Goal: Task Accomplishment & Management: Use online tool/utility

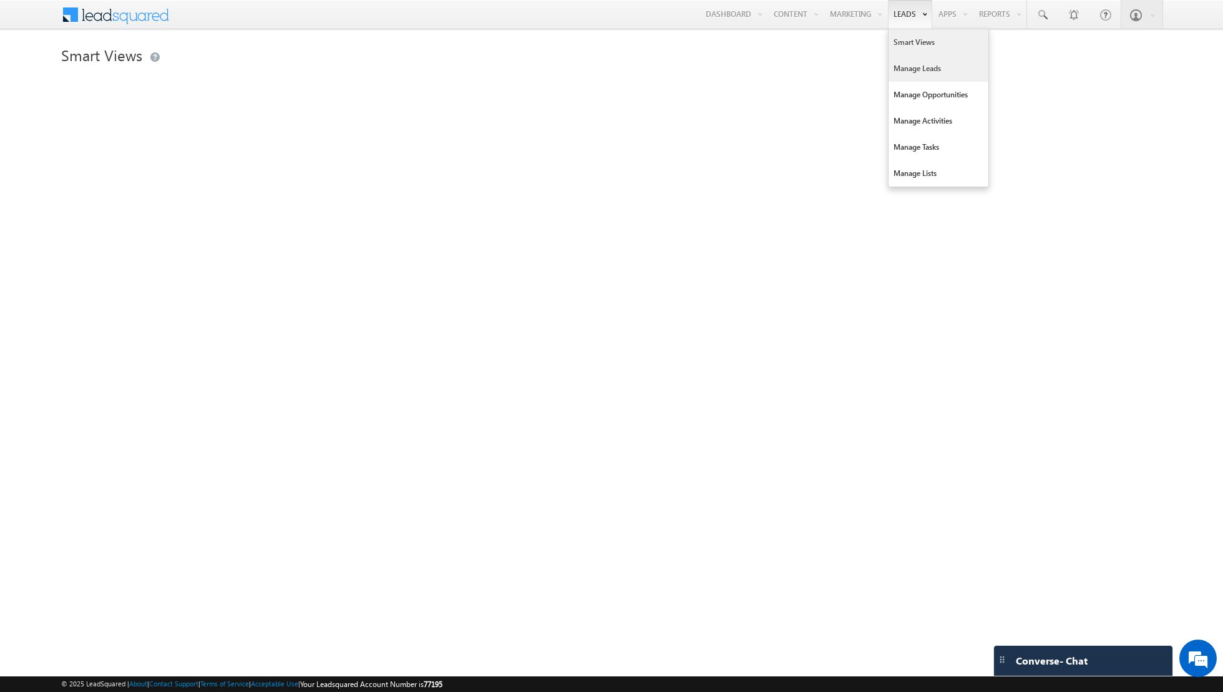
click at [905, 69] on link "Manage Leads" at bounding box center [938, 69] width 100 height 26
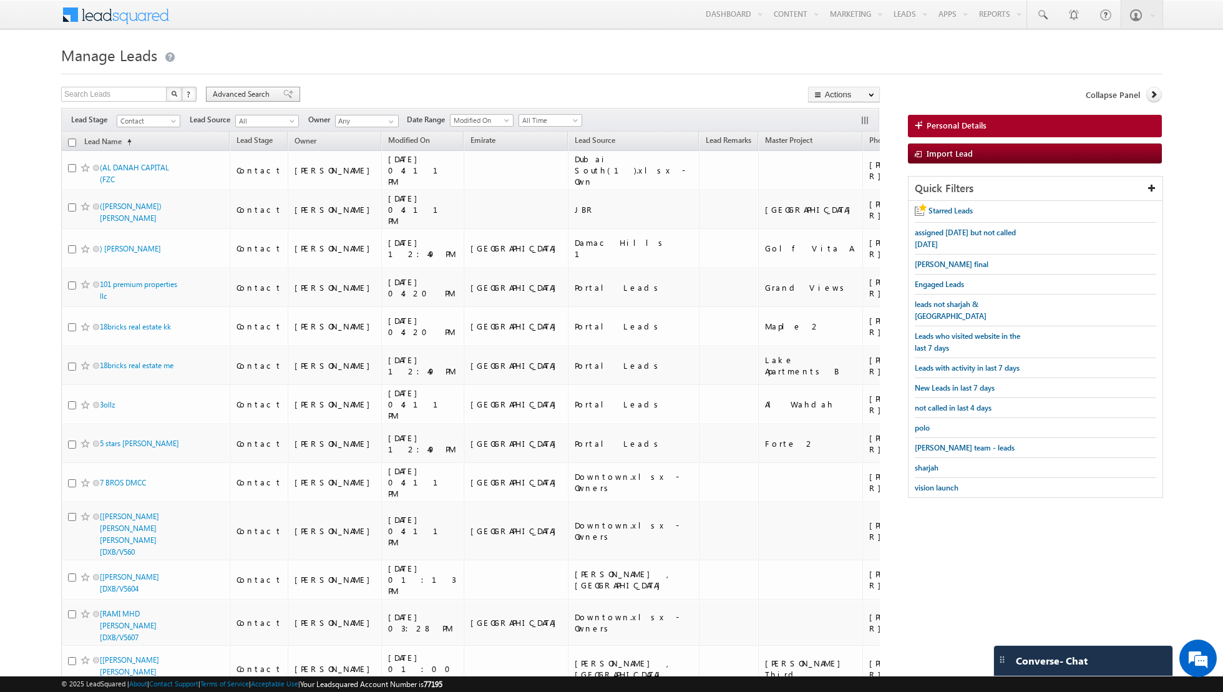
click at [282, 100] on div "Advanced Search" at bounding box center [253, 94] width 94 height 15
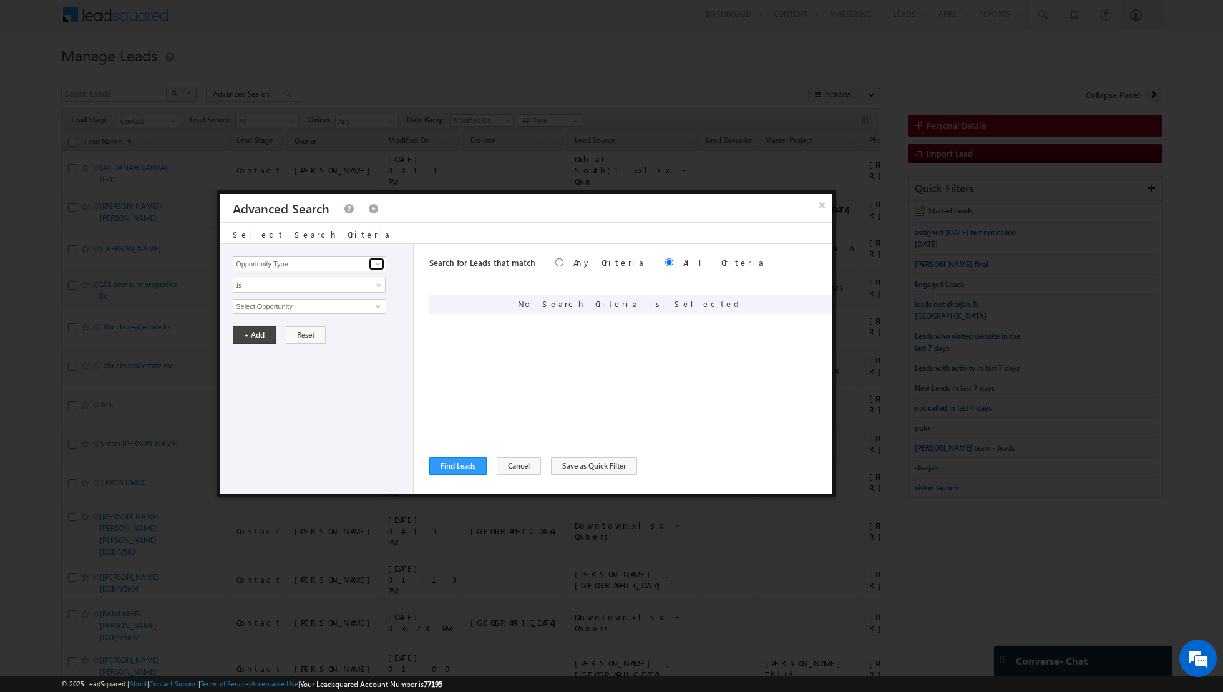
click at [381, 265] on span at bounding box center [378, 264] width 10 height 10
click at [342, 289] on link "Lead Source" at bounding box center [309, 289] width 153 height 14
type input "Lead Source"
click at [379, 306] on span "select" at bounding box center [380, 306] width 10 height 6
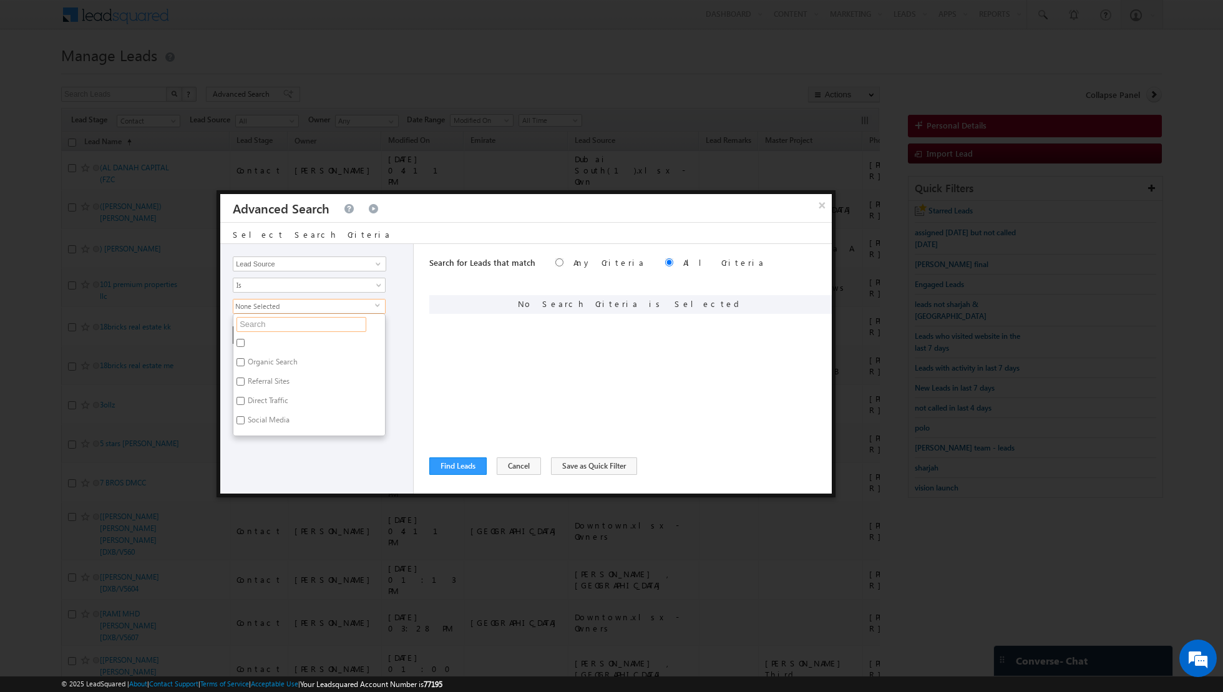
click at [316, 324] on input "text" at bounding box center [301, 324] width 130 height 15
type input "[GEOGRAPHIC_DATA]"
click at [241, 339] on input "[GEOGRAPHIC_DATA]" at bounding box center [240, 343] width 8 height 8
checkbox input "true"
click at [323, 465] on div "Opportunity Type Lead Activity Task Sales Group Prospect Id Address 1 Address 2…" at bounding box center [316, 369] width 193 height 250
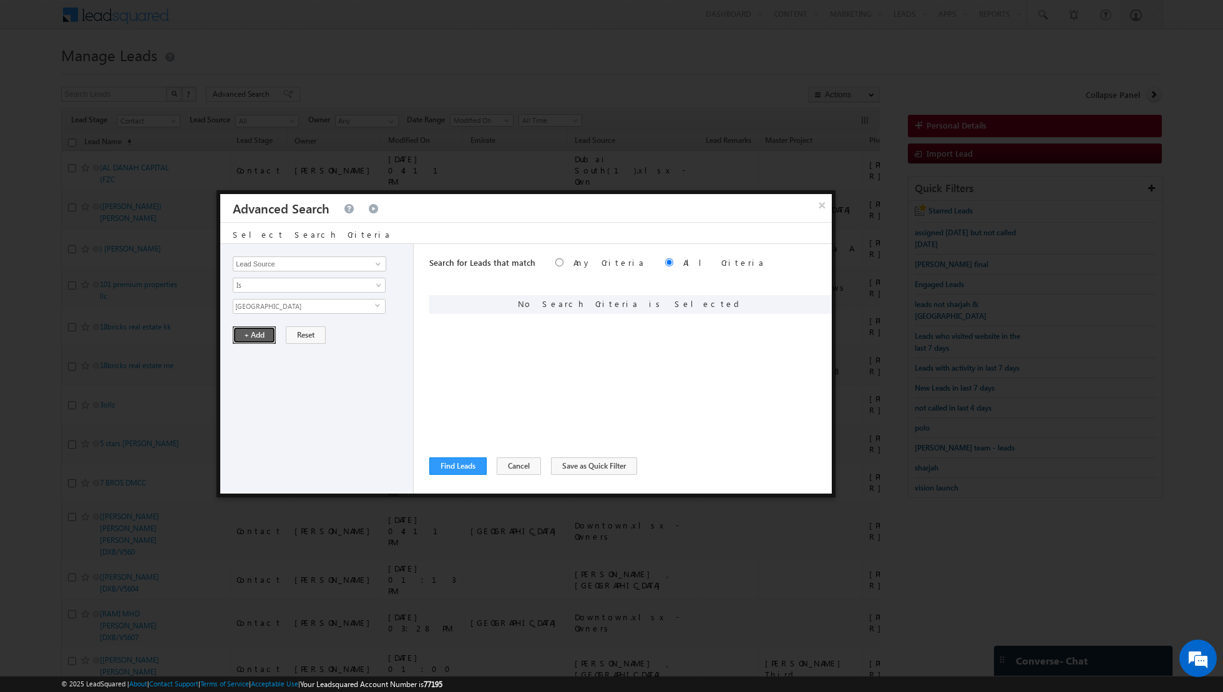
click at [252, 333] on button "+ Add" at bounding box center [254, 334] width 43 height 17
click at [376, 259] on span at bounding box center [378, 264] width 10 height 10
type input "lead activ"
click at [326, 285] on link "Is" at bounding box center [309, 285] width 153 height 15
click at [378, 266] on span at bounding box center [378, 264] width 10 height 10
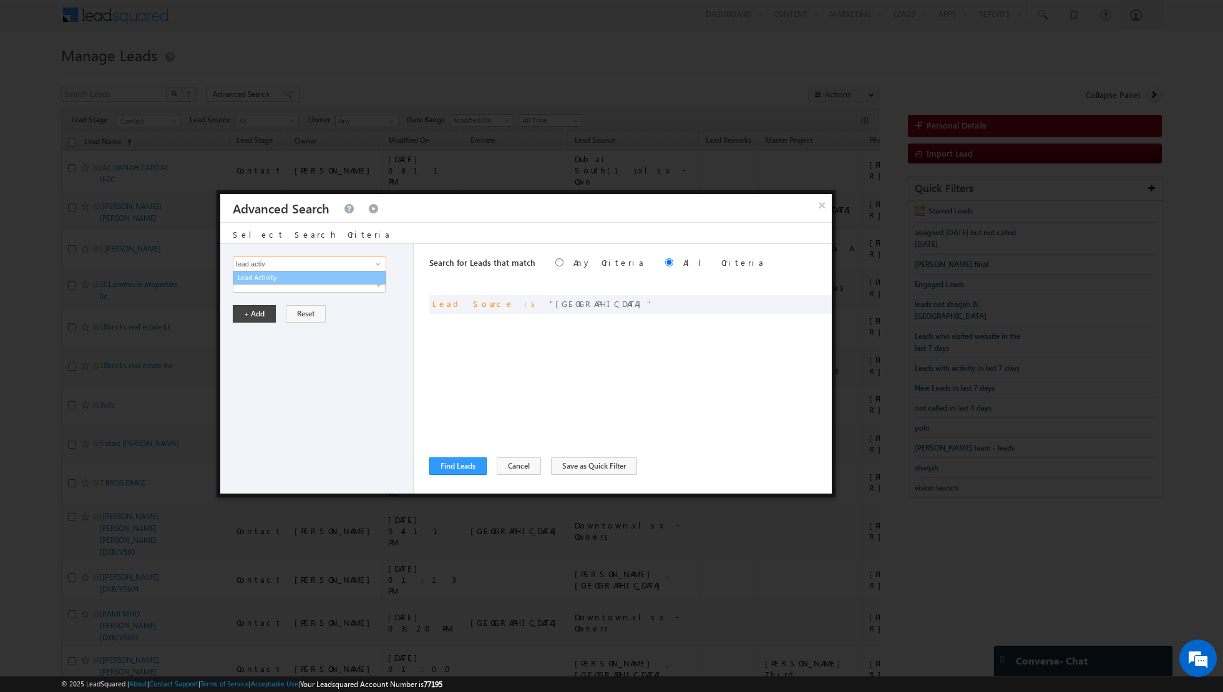
click at [344, 280] on link "Lead Activity" at bounding box center [309, 278] width 153 height 14
type input "Lead Activity"
click at [363, 280] on span "Is" at bounding box center [300, 285] width 135 height 11
click at [320, 311] on link "Is Not" at bounding box center [309, 310] width 152 height 11
click at [357, 309] on input "Select Activity" at bounding box center [309, 306] width 153 height 15
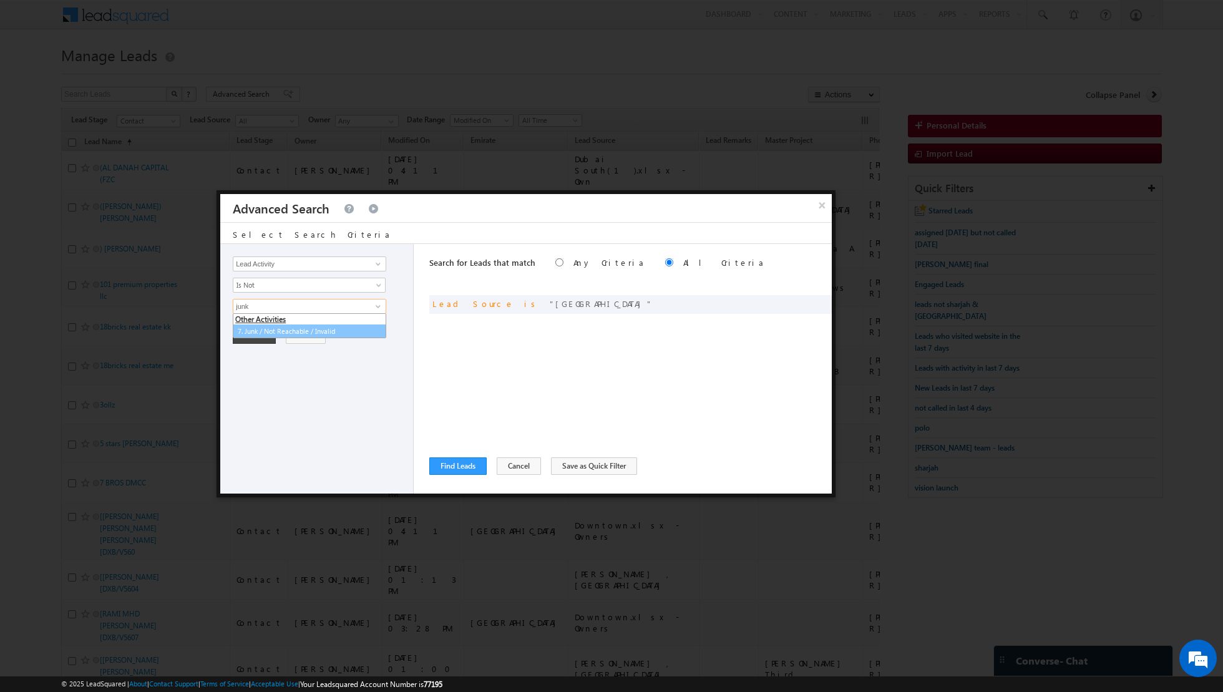
click at [321, 331] on link "7. Junk / Not Reachable / Invalid" at bounding box center [309, 331] width 153 height 14
type input "7. Junk / Not Reachable / Invalid"
click at [253, 374] on button "+ Add" at bounding box center [254, 377] width 43 height 17
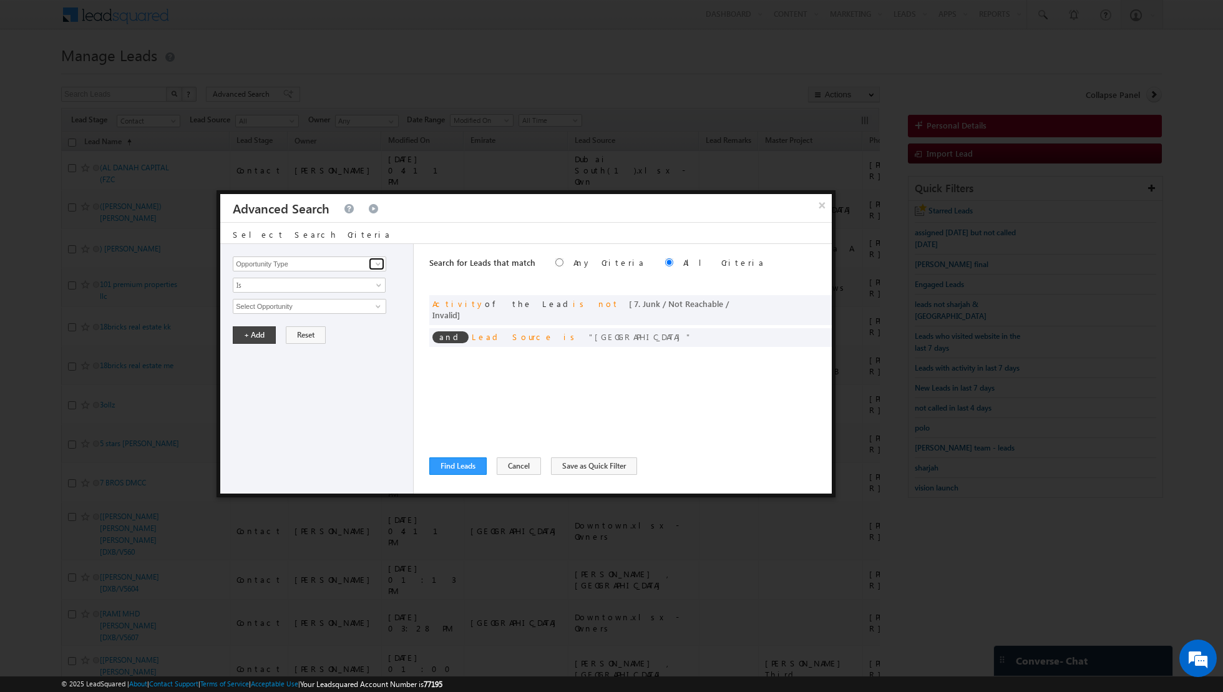
click at [379, 266] on span at bounding box center [378, 264] width 10 height 10
click at [359, 276] on link "Lead Activity" at bounding box center [309, 278] width 153 height 14
type input "Lead Activity"
click at [372, 276] on div "Opportunity Type Lead Activity Task Sales Group Prospect Id Address 1 Address 2…" at bounding box center [316, 369] width 193 height 250
click at [372, 281] on link "Is" at bounding box center [309, 285] width 153 height 15
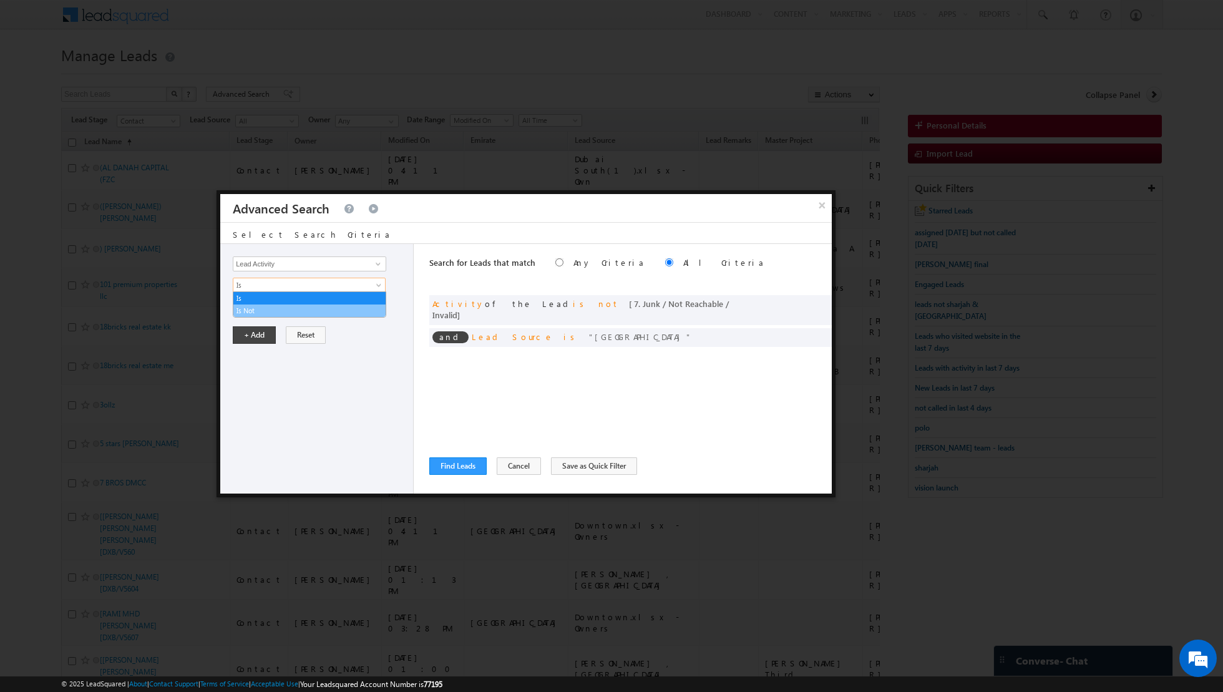
click at [330, 309] on link "Is Not" at bounding box center [309, 310] width 152 height 11
click at [377, 304] on span at bounding box center [378, 306] width 10 height 10
click at [314, 326] on link "6. Not Interested" at bounding box center [309, 331] width 153 height 14
type input "6. Not Interested"
click at [249, 371] on button "+ Add" at bounding box center [254, 377] width 43 height 17
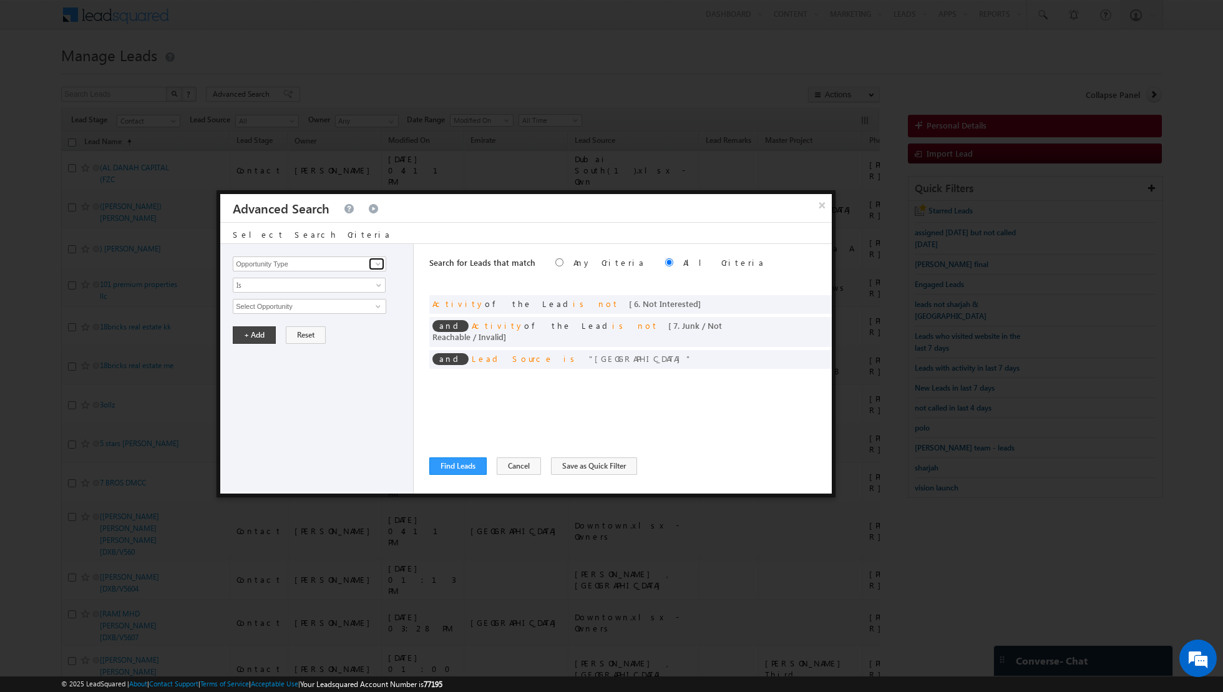
click at [374, 266] on span at bounding box center [378, 264] width 10 height 10
click at [338, 280] on link "Lead Activity" at bounding box center [309, 278] width 153 height 14
type input "Lead Activity"
click at [346, 283] on span "Is" at bounding box center [300, 285] width 135 height 11
click at [317, 308] on link "Is Not" at bounding box center [309, 310] width 152 height 11
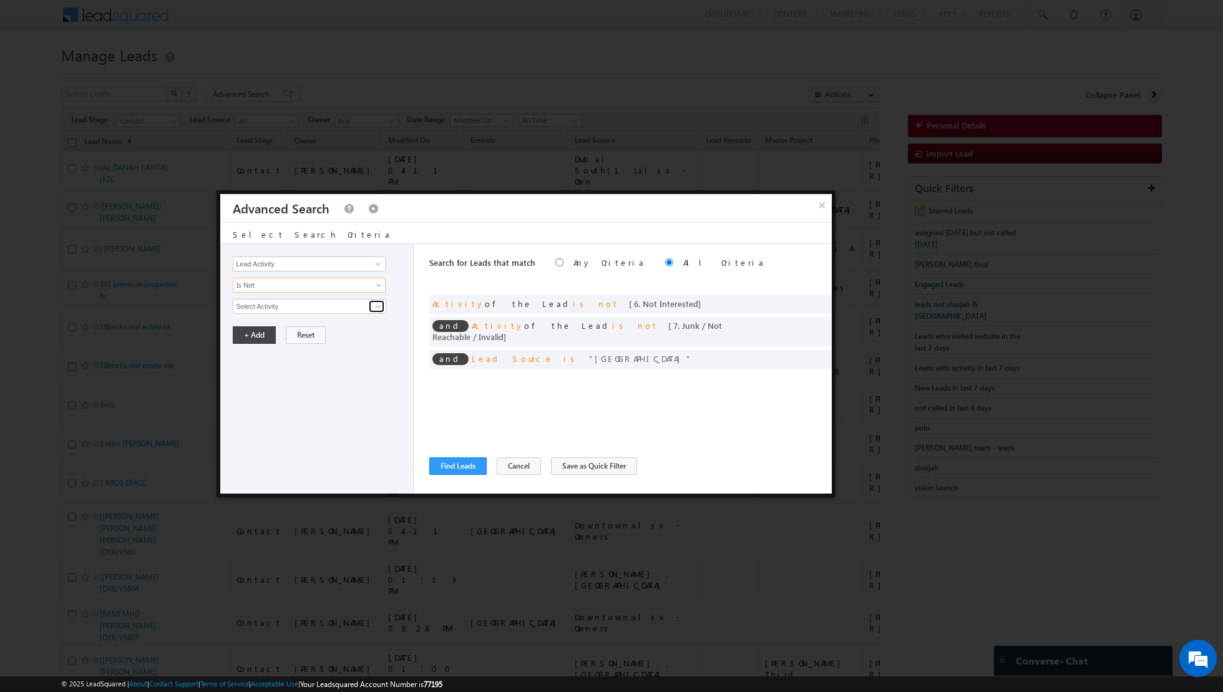
click at [380, 306] on span at bounding box center [378, 306] width 10 height 10
click at [318, 334] on link "Outbound Phone Call Activity" at bounding box center [309, 331] width 153 height 14
type input "Outbound Phone Call Activity"
click at [373, 324] on link at bounding box center [309, 327] width 153 height 15
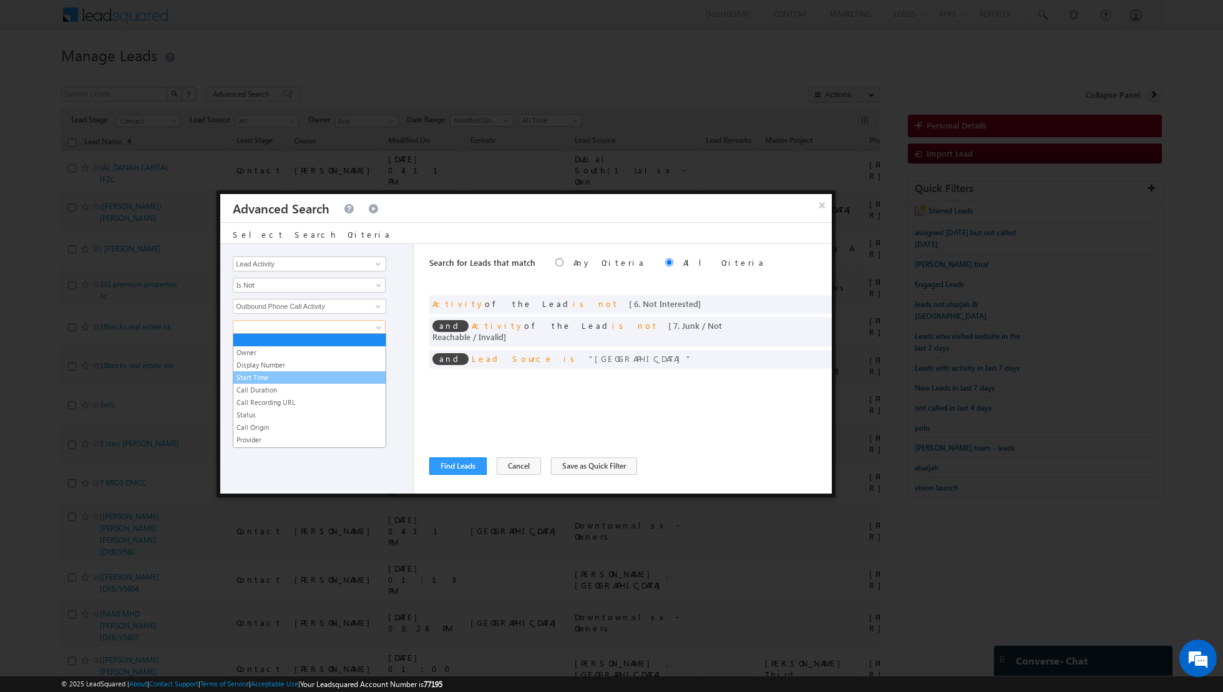
click at [293, 376] on link "Start Time" at bounding box center [309, 377] width 152 height 11
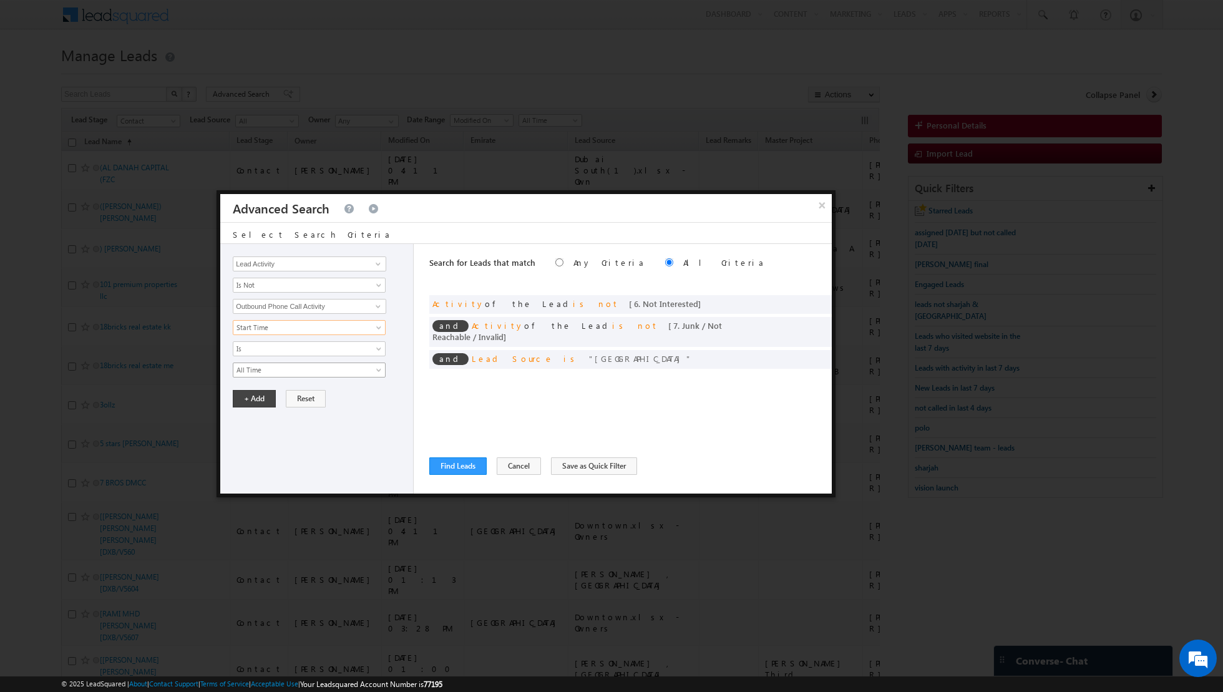
click at [309, 369] on span "All Time" at bounding box center [300, 369] width 135 height 11
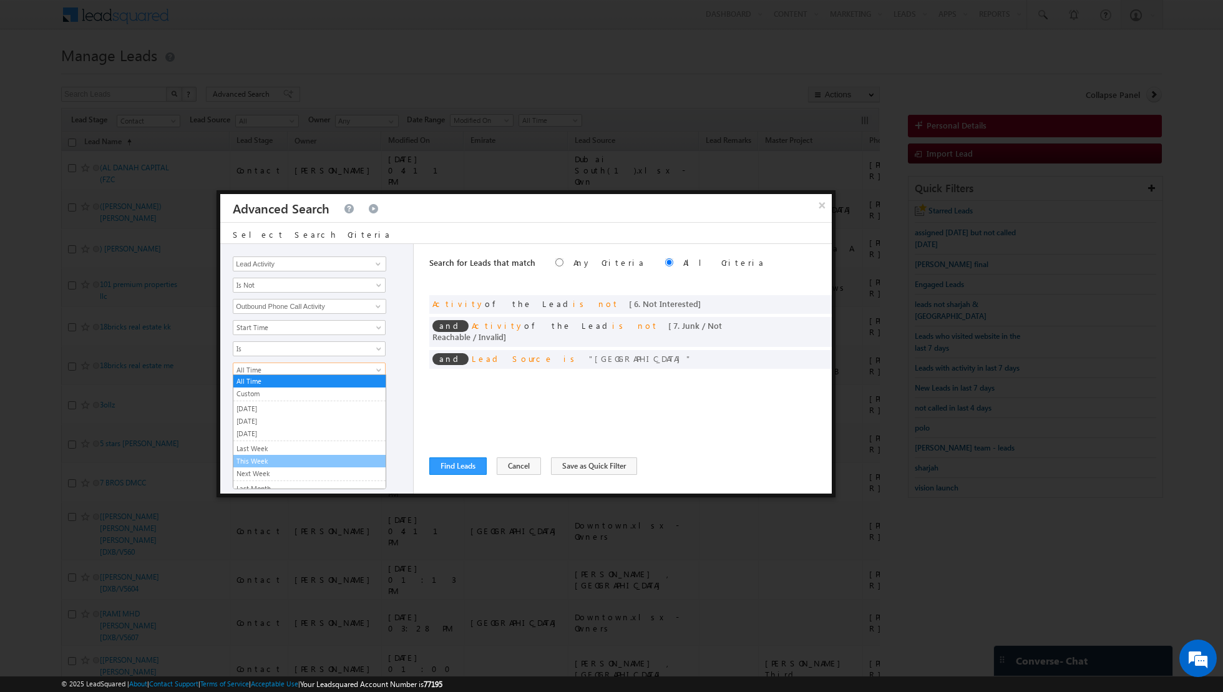
scroll to position [77, 0]
click at [270, 473] on link "Last N" at bounding box center [309, 475] width 152 height 11
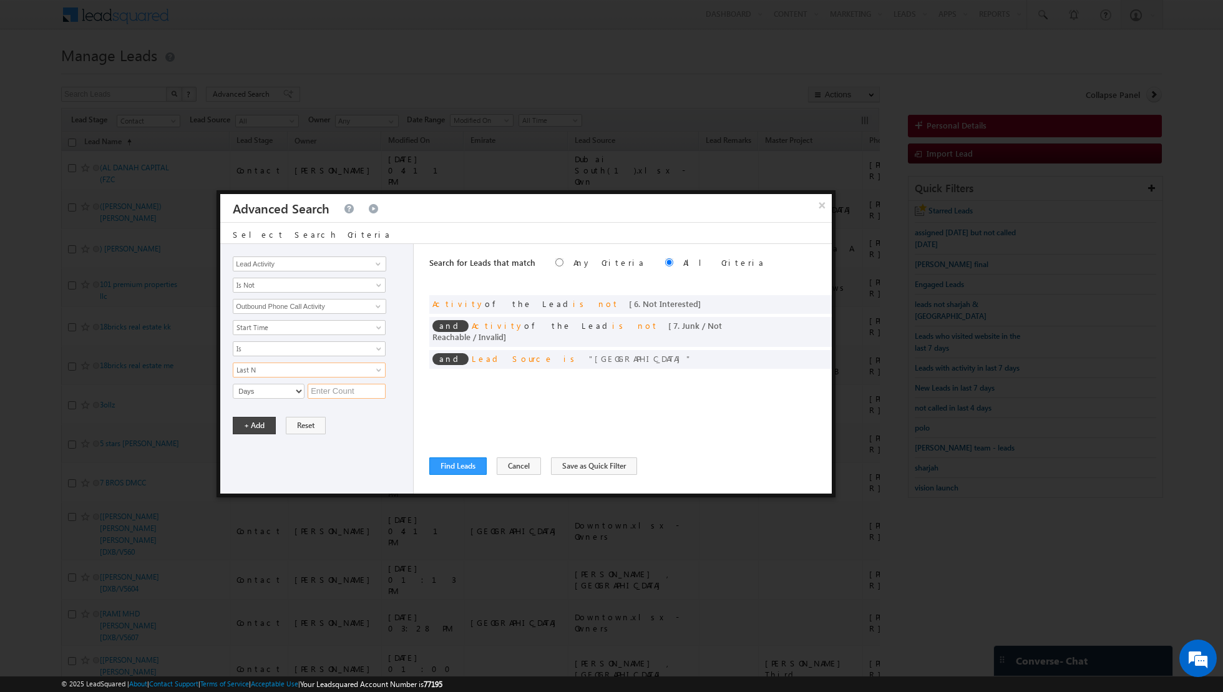
click at [326, 386] on input "text" at bounding box center [347, 391] width 78 height 15
type input "6"
click at [257, 424] on button "+ Add" at bounding box center [254, 425] width 43 height 17
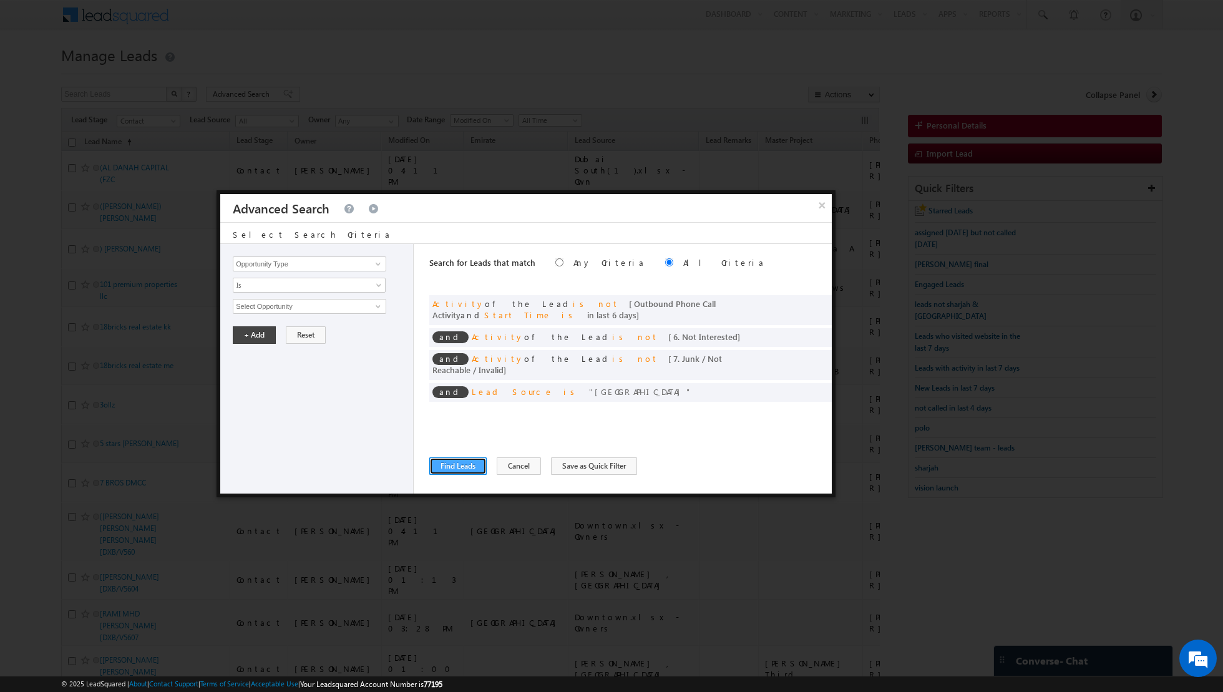
click at [454, 464] on button "Find Leads" at bounding box center [457, 465] width 57 height 17
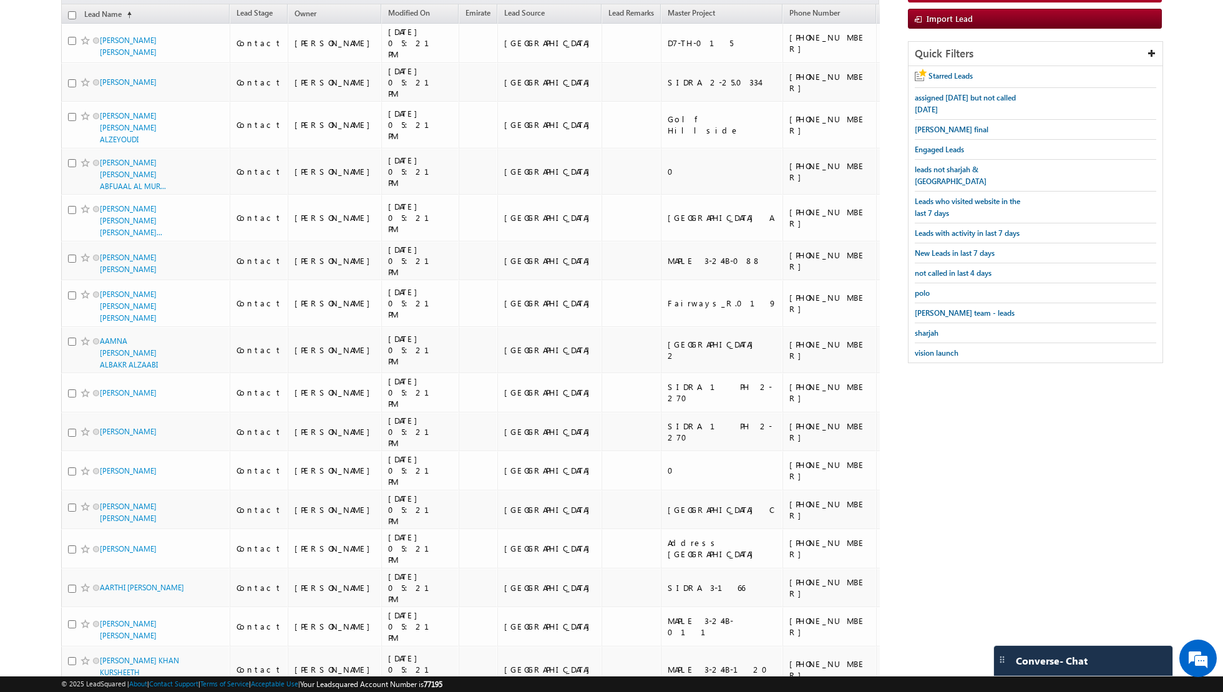
scroll to position [0, 0]
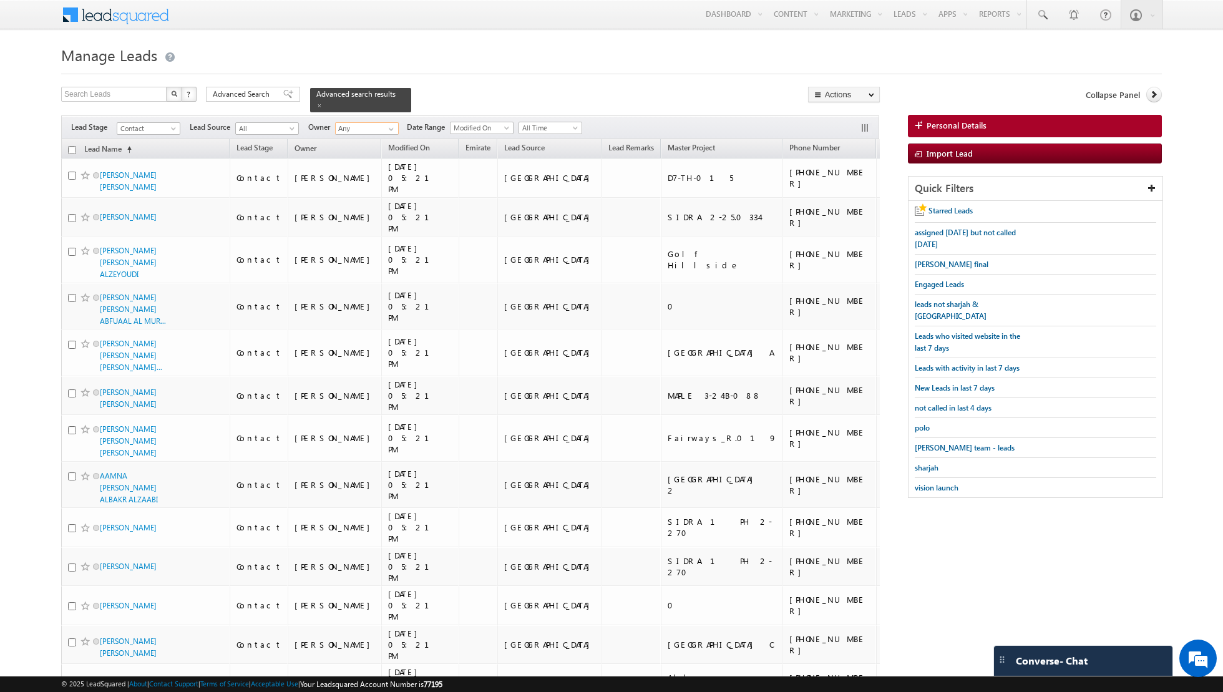
click at [394, 127] on input "Any" at bounding box center [367, 128] width 64 height 12
click at [387, 129] on span at bounding box center [391, 129] width 10 height 10
click at [369, 142] on link "[PERSON_NAME] [EMAIL_ADDRESS][PERSON_NAME][DOMAIN_NAME]" at bounding box center [397, 146] width 125 height 24
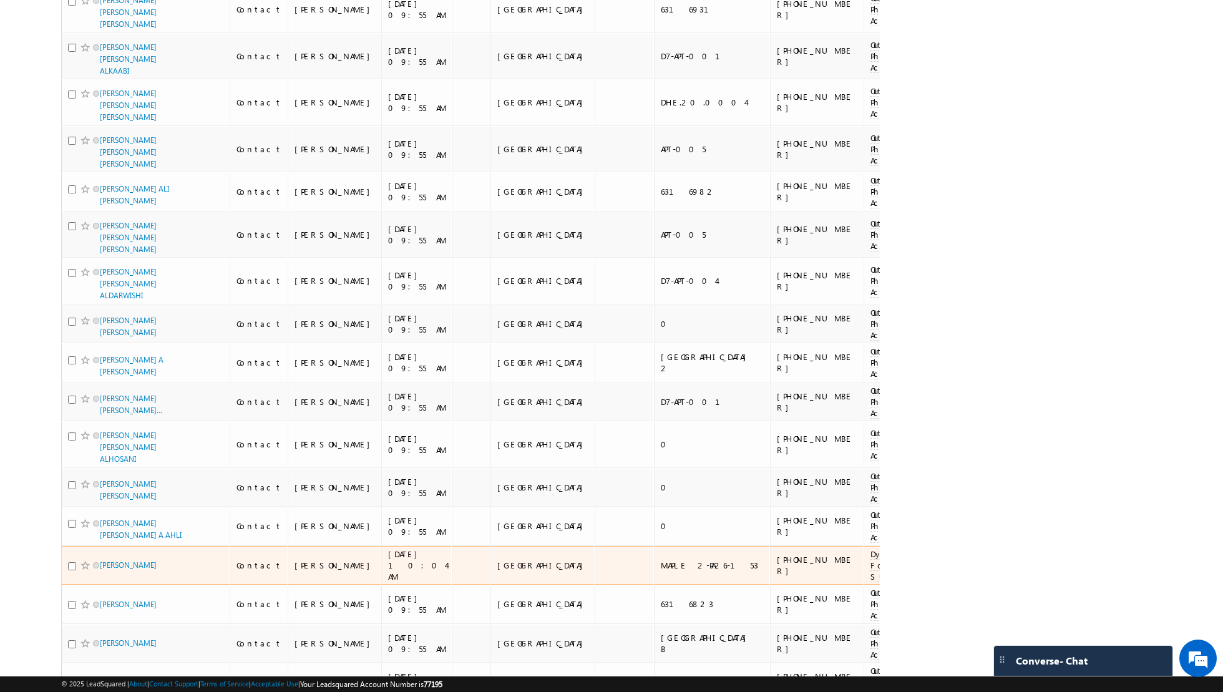
scroll to position [3518, 0]
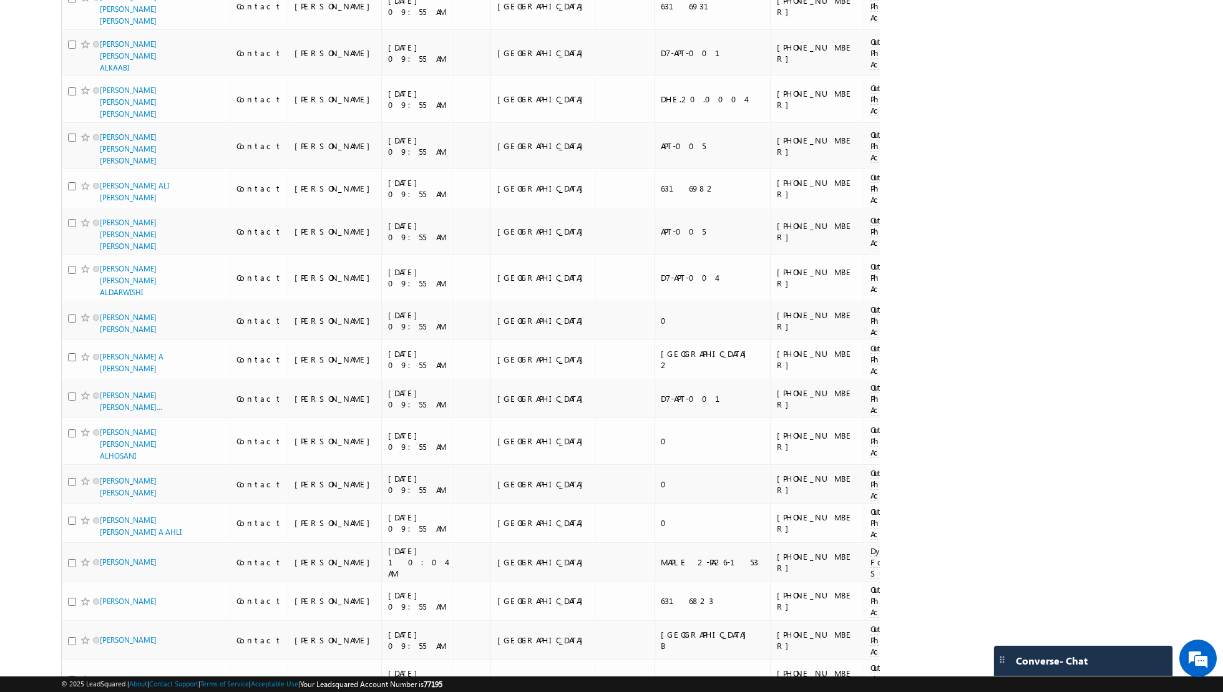
type input "[PERSON_NAME]"
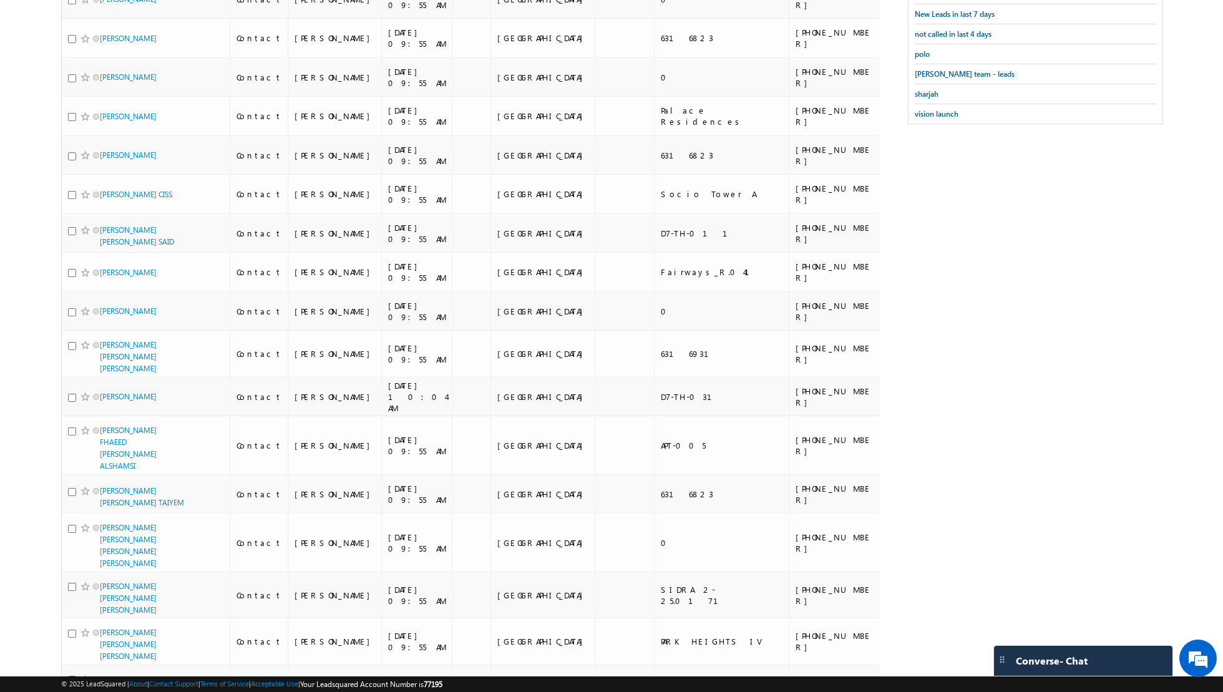
scroll to position [0, 0]
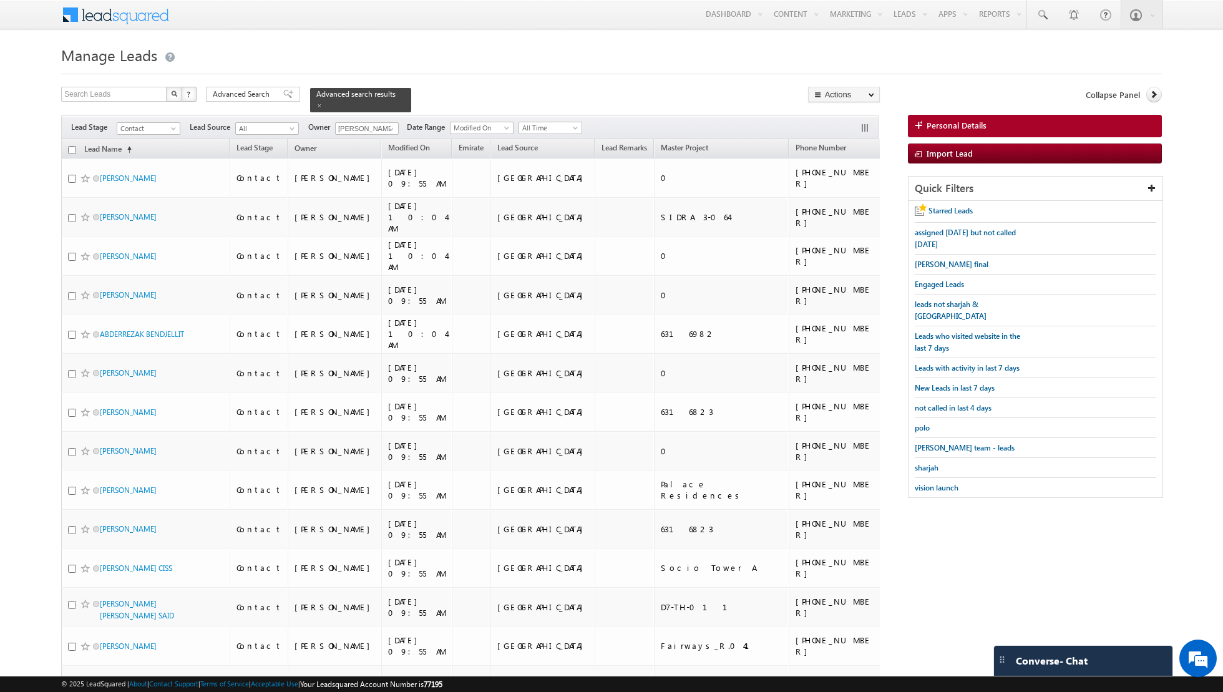
click at [72, 148] on input "checkbox" at bounding box center [72, 150] width 8 height 8
checkbox input "true"
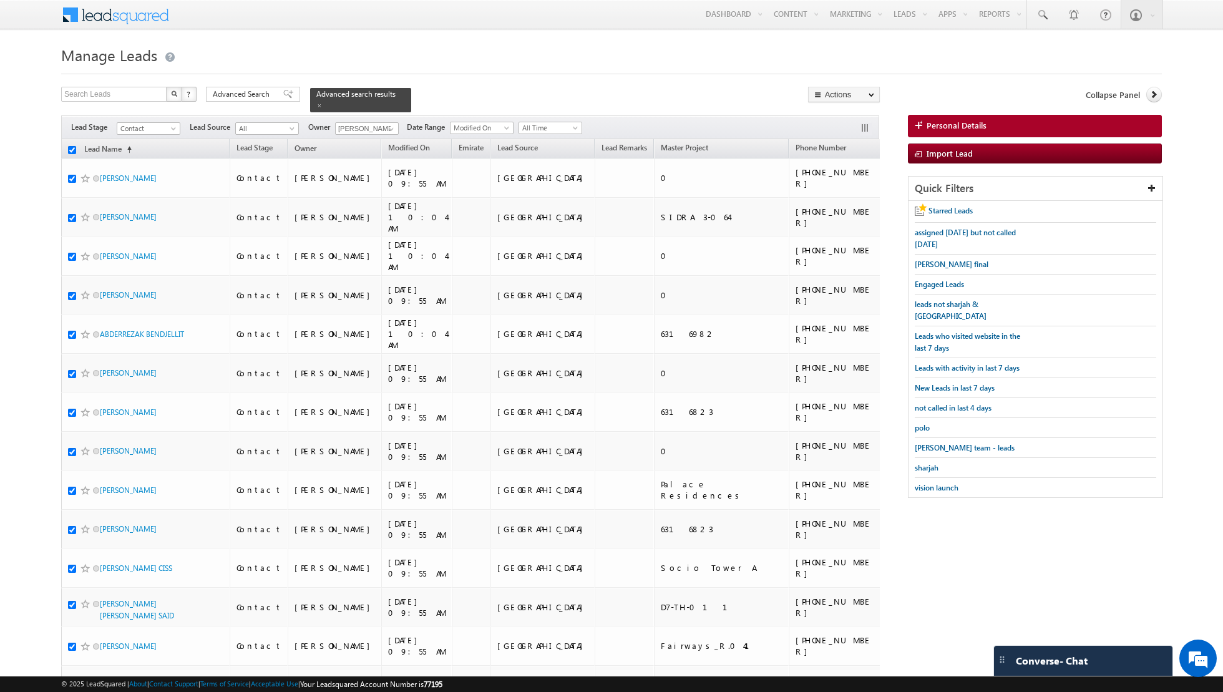
checkbox input "true"
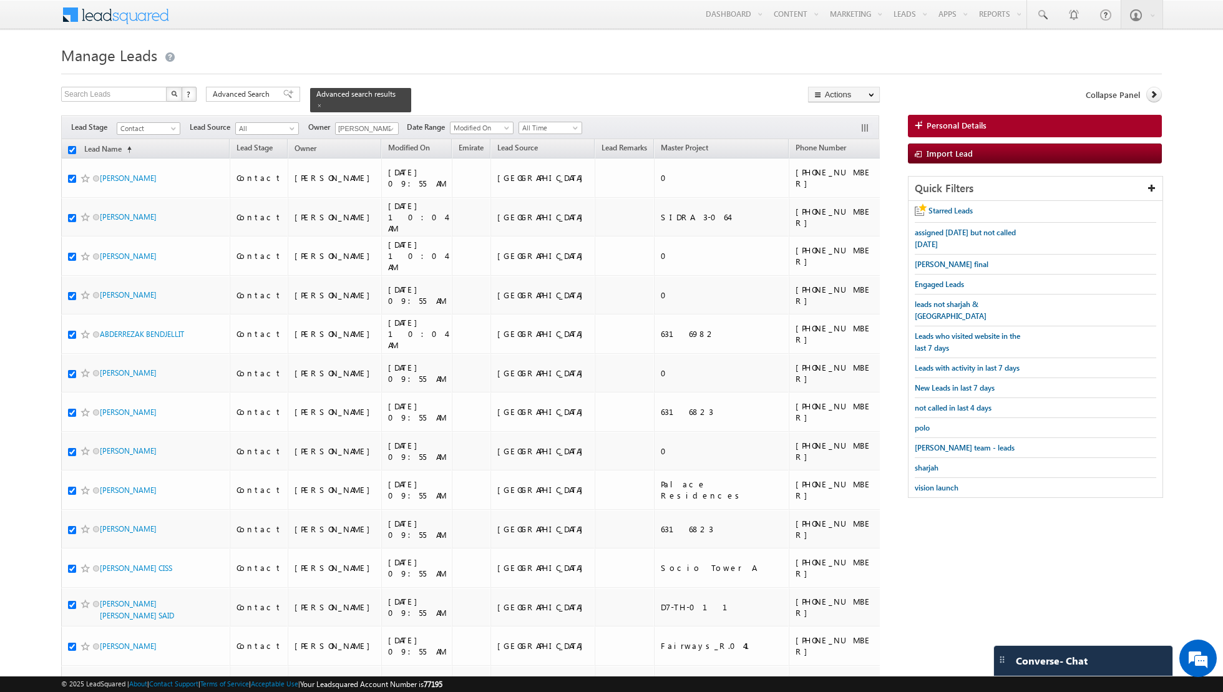
checkbox input "true"
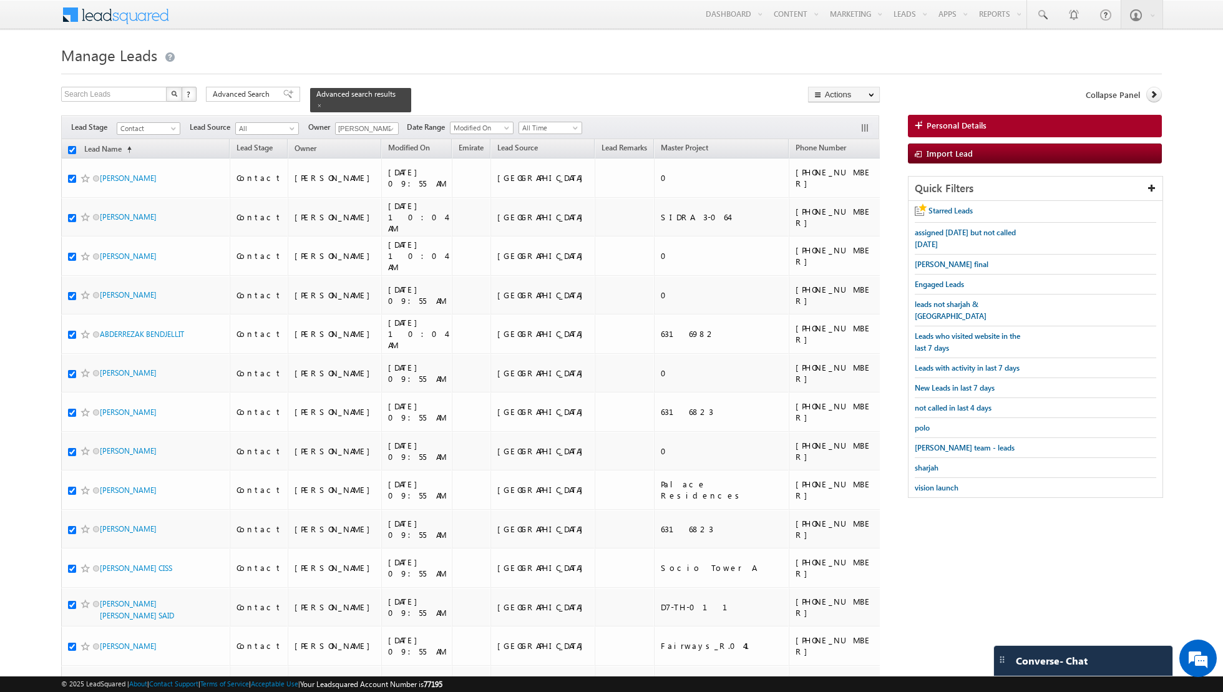
checkbox input "true"
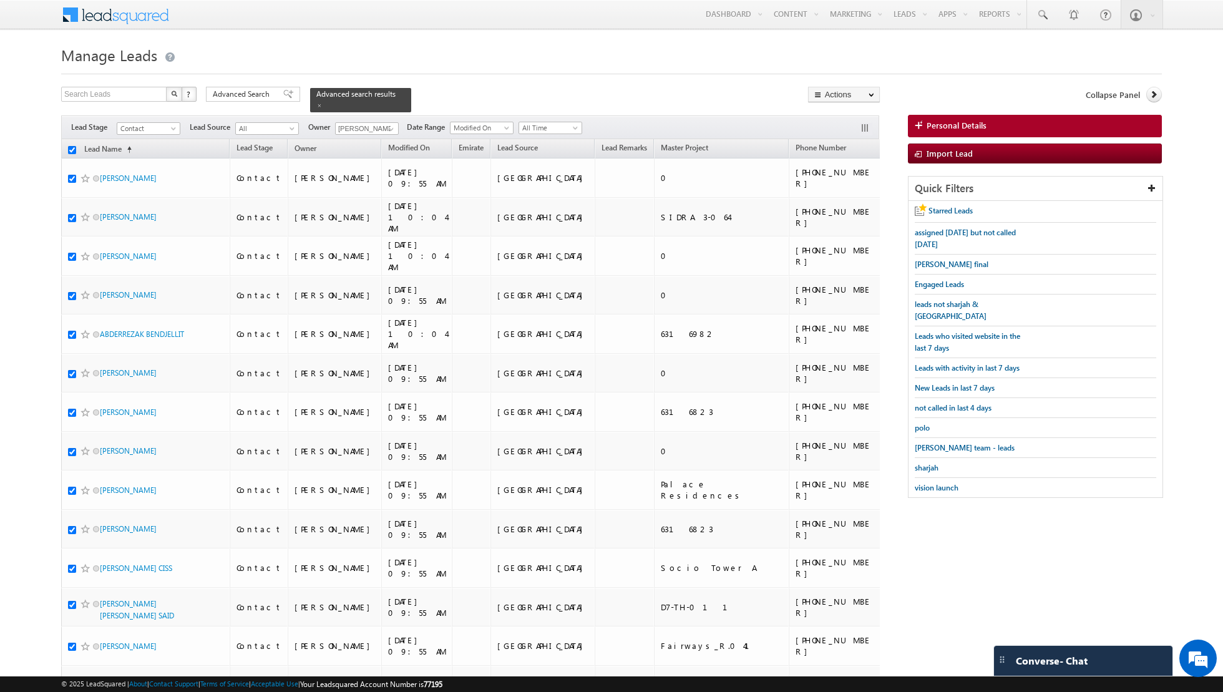
checkbox input "true"
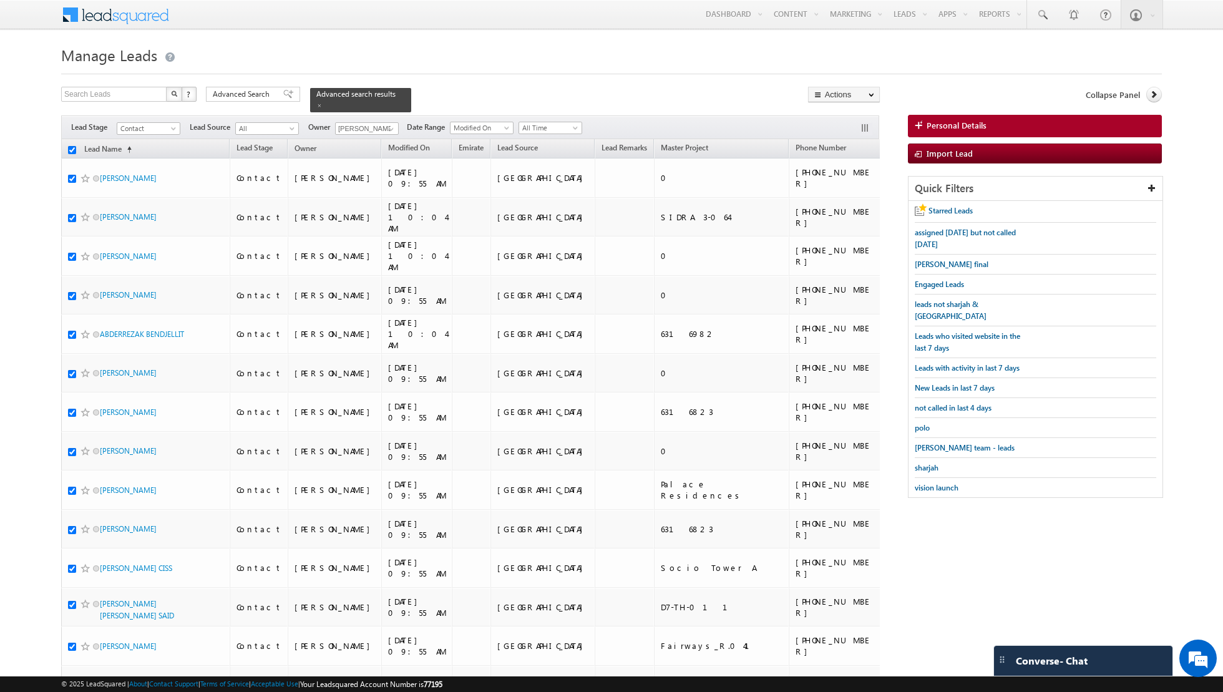
checkbox input "true"
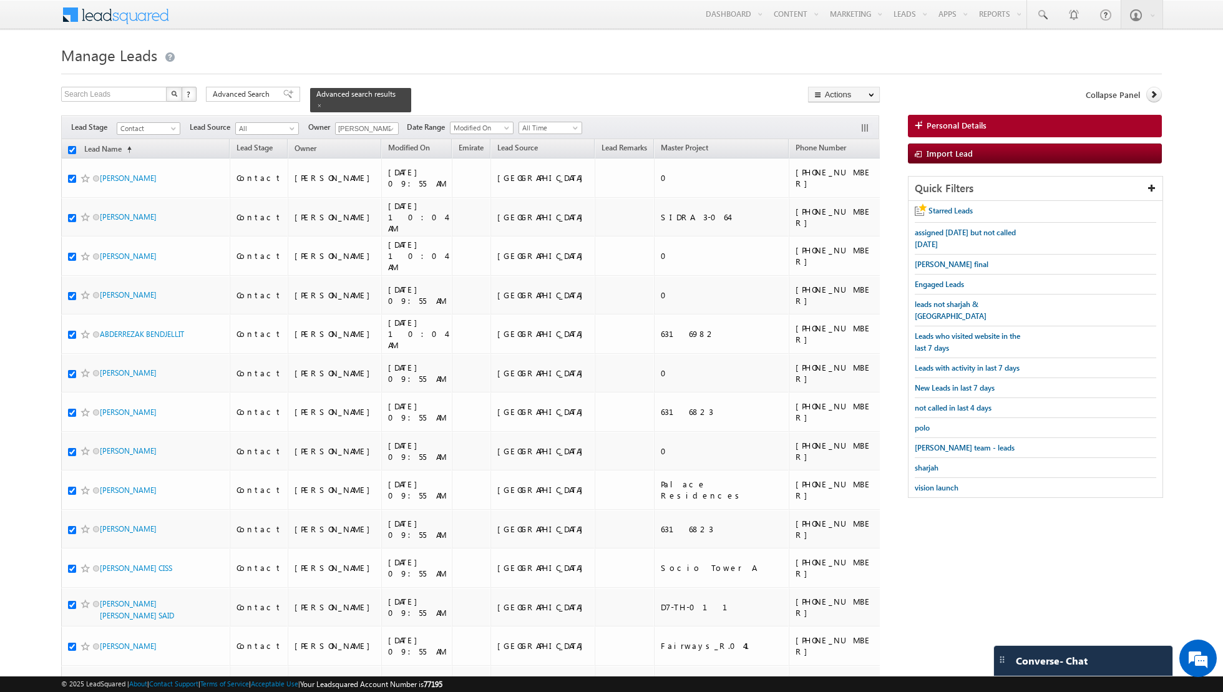
checkbox input "true"
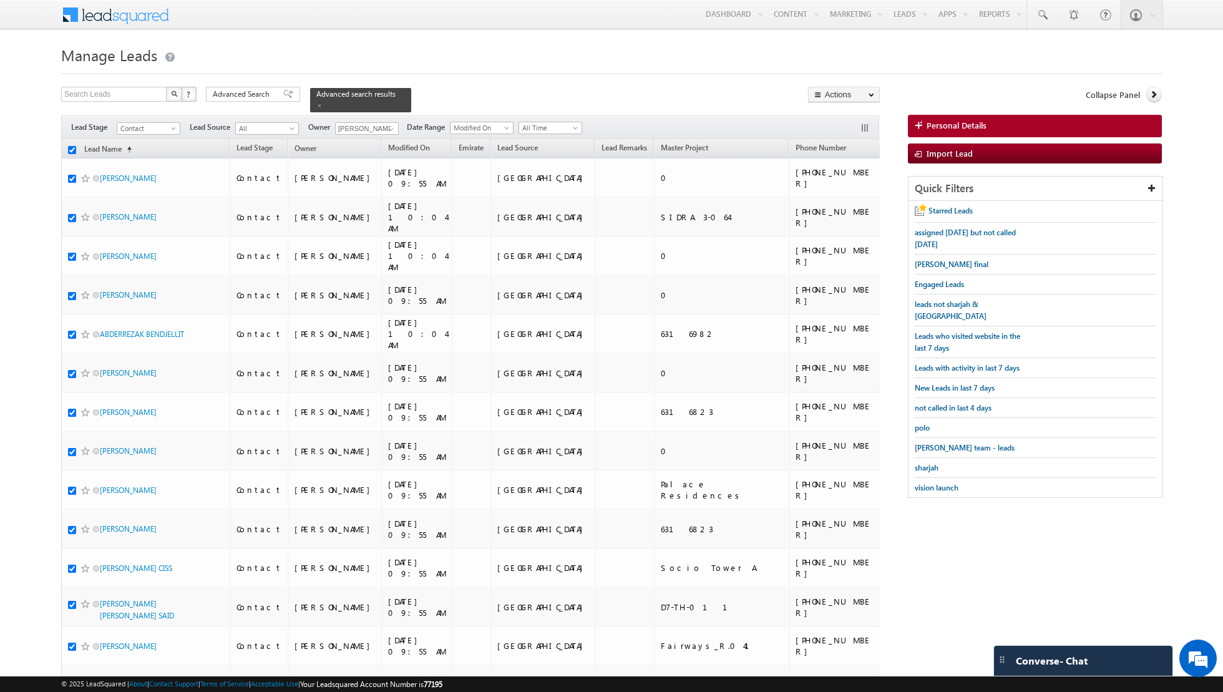
checkbox input "true"
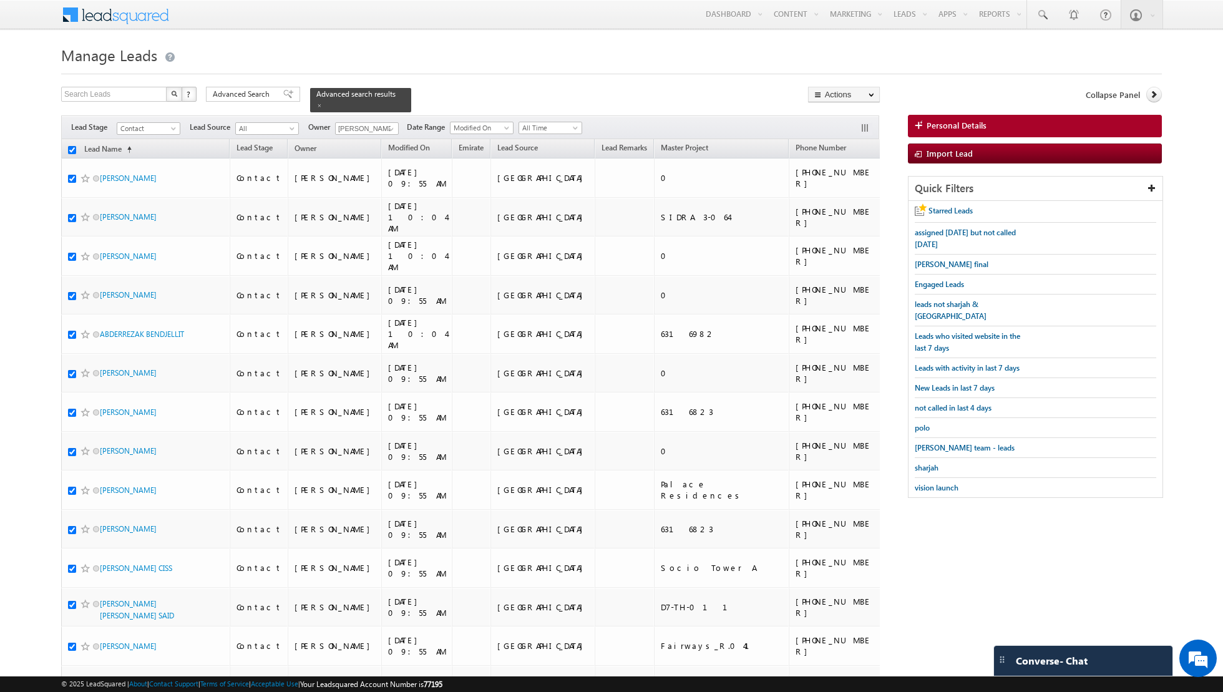
checkbox input "true"
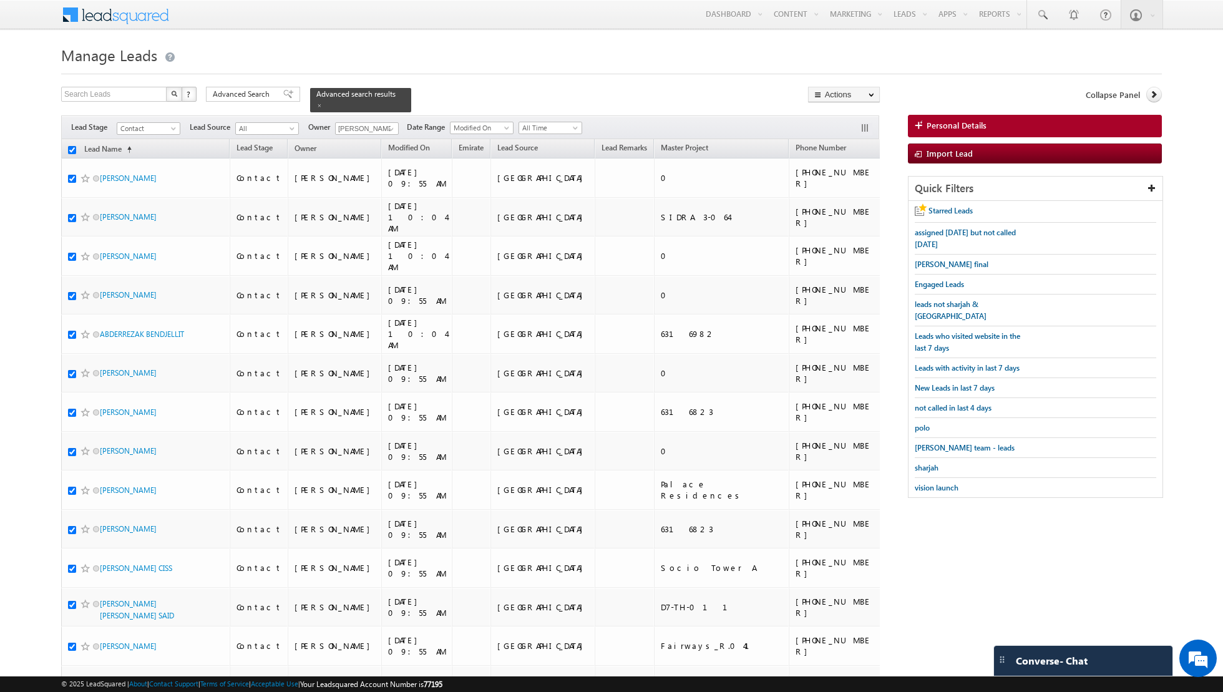
checkbox input "true"
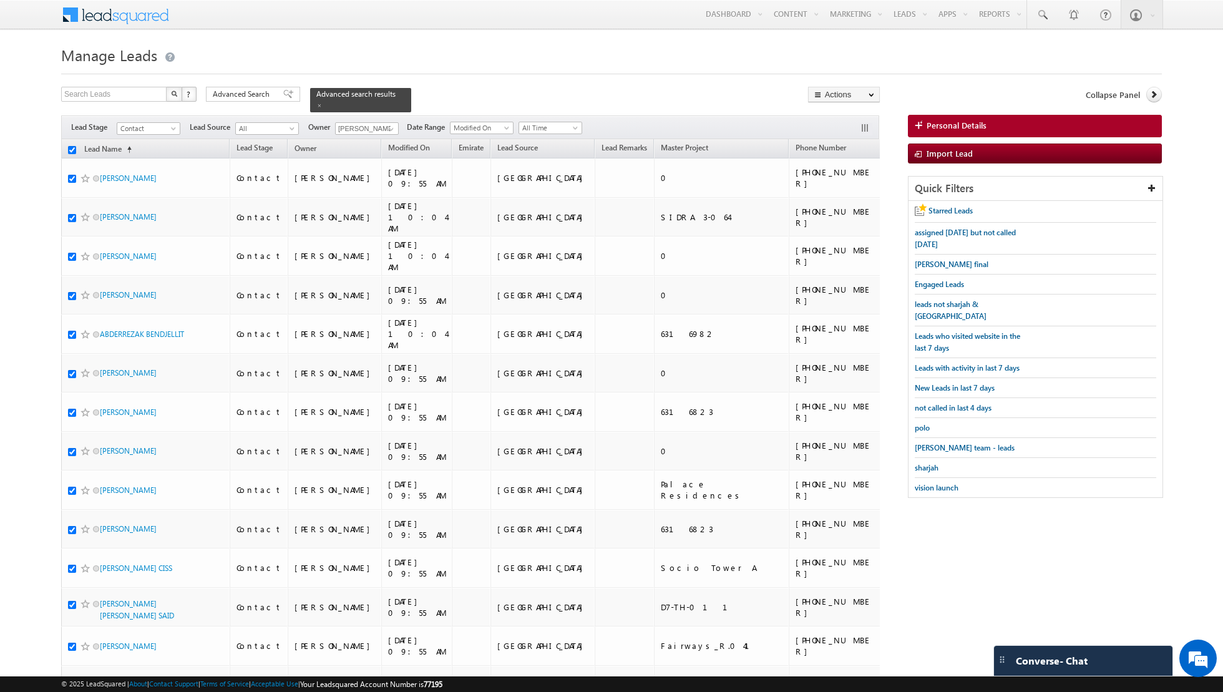
checkbox input "true"
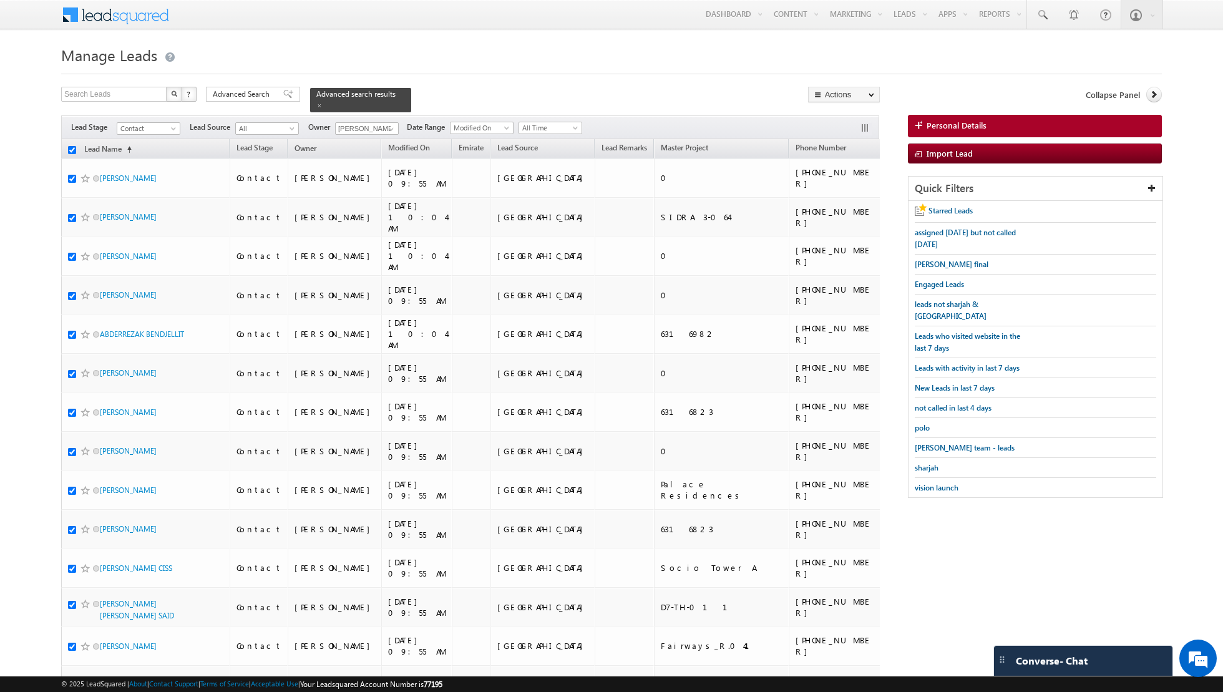
checkbox input "true"
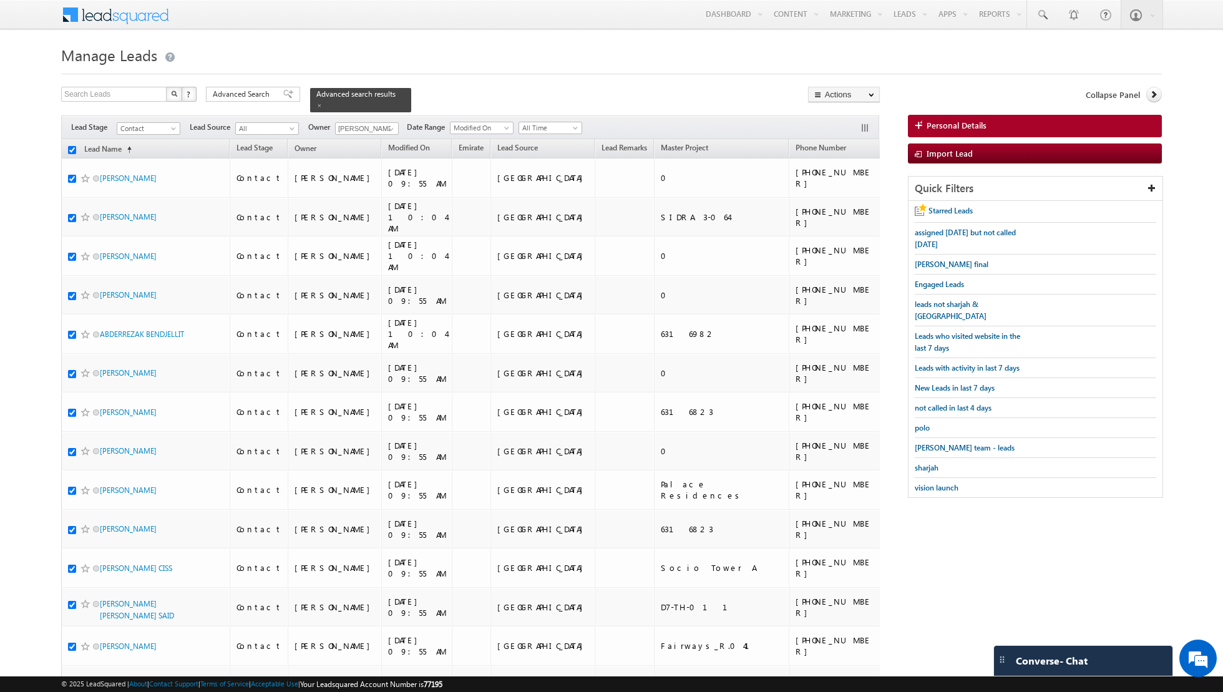
checkbox input "true"
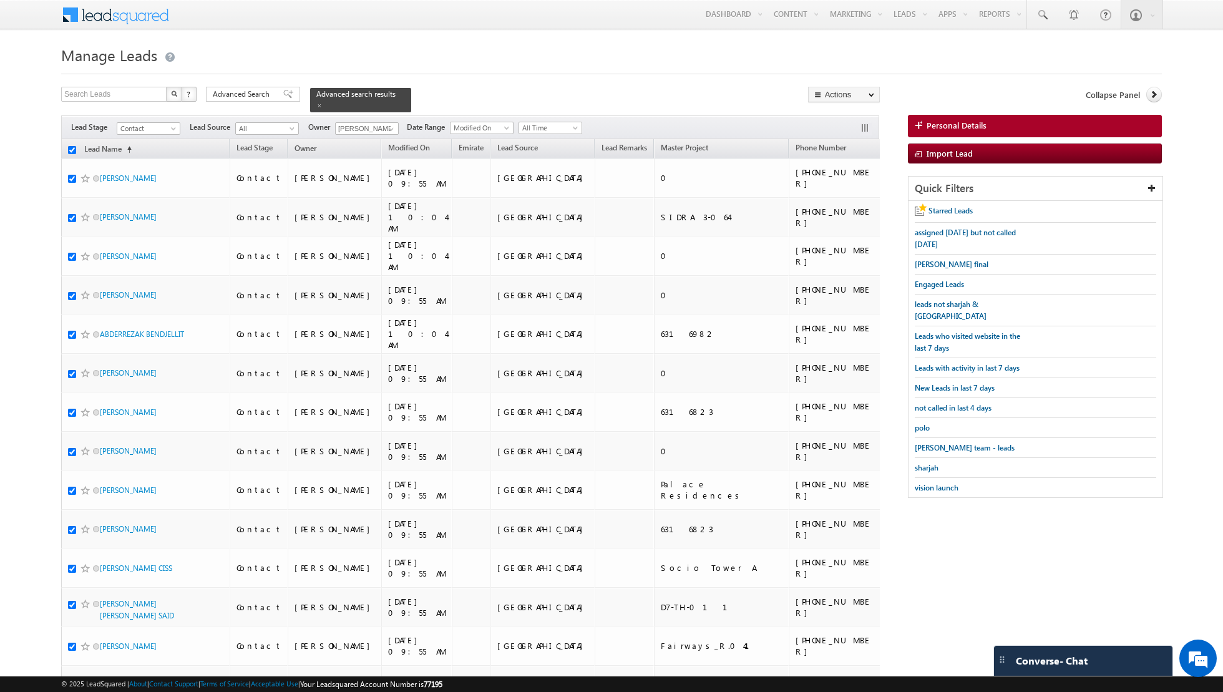
checkbox input "true"
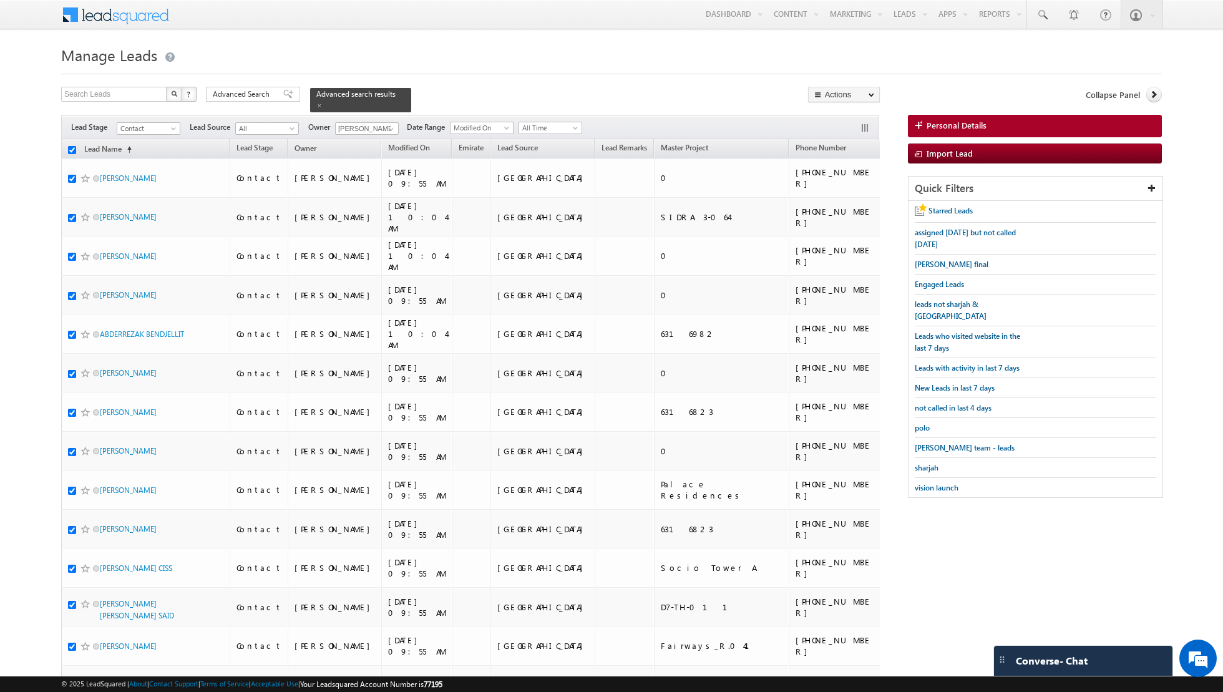
checkbox input "true"
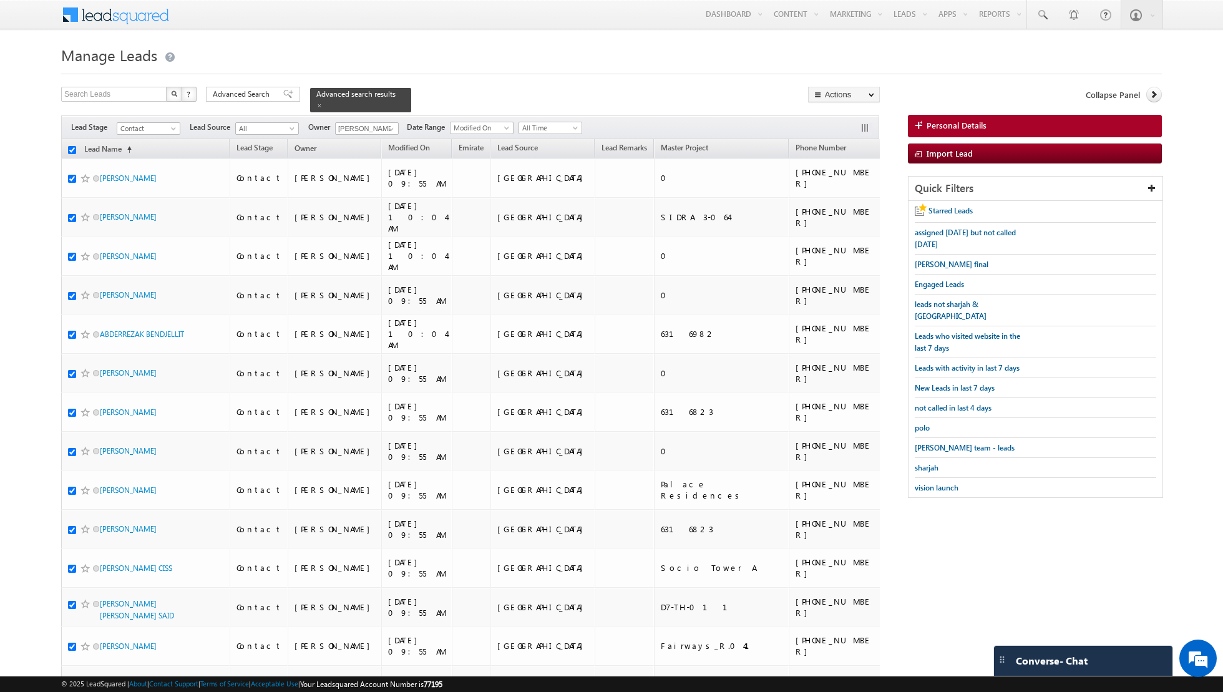
checkbox input "true"
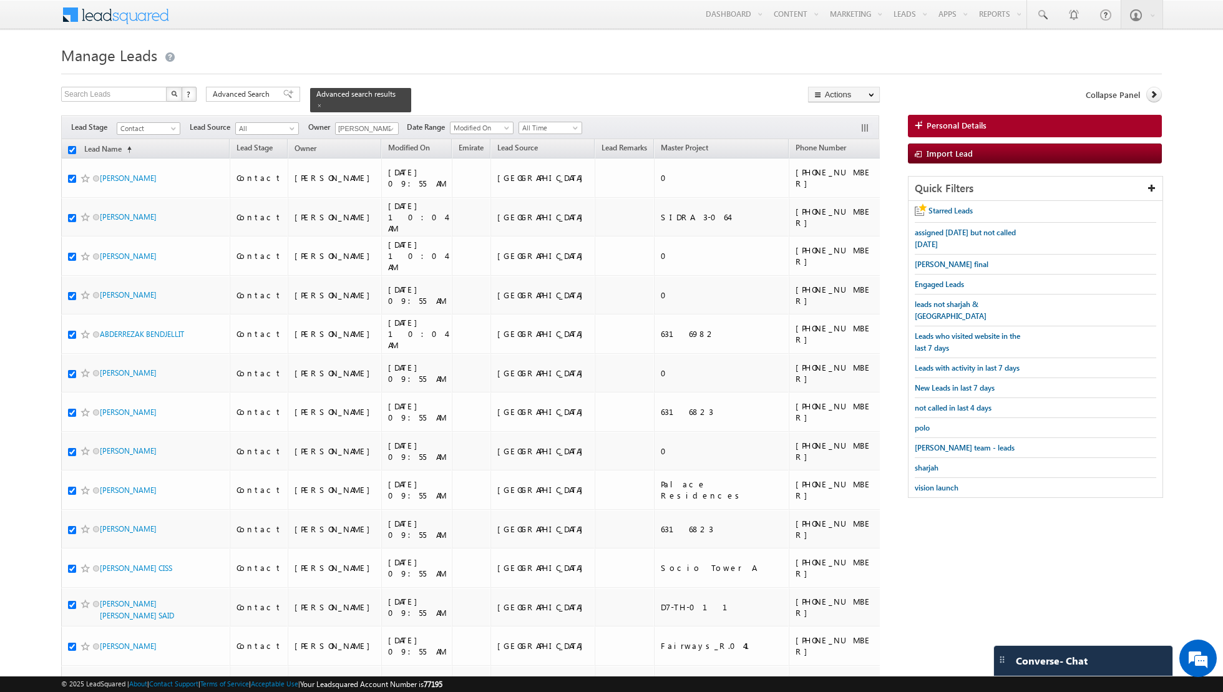
checkbox input "true"
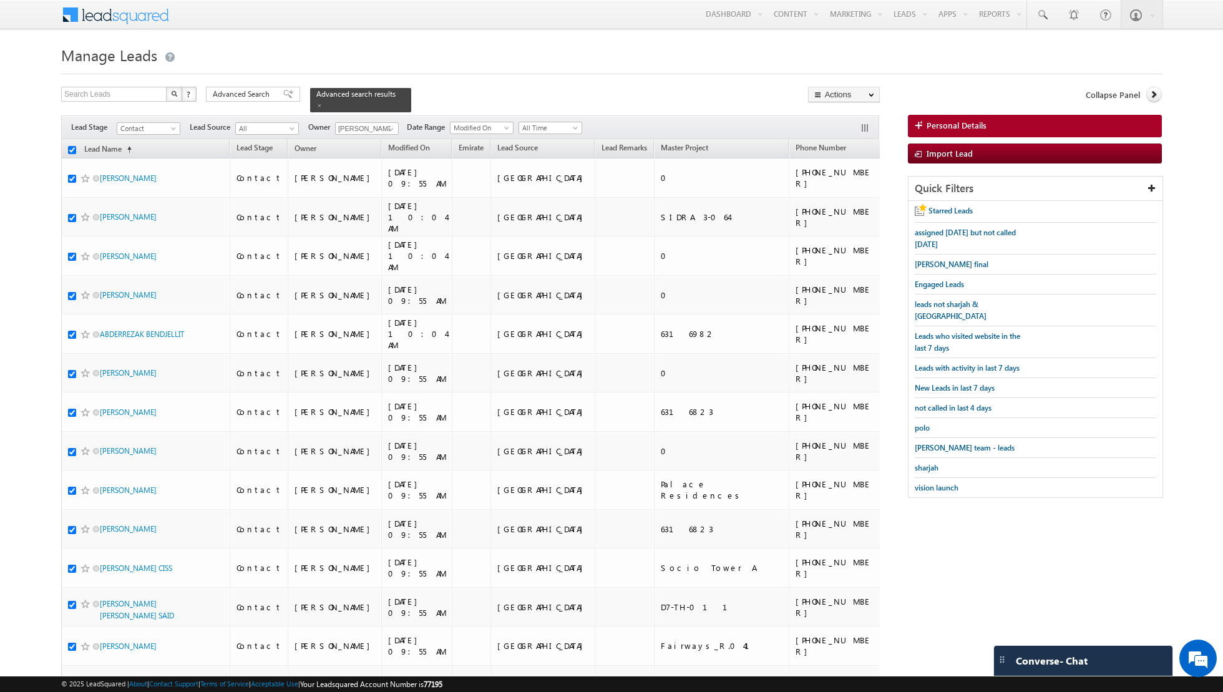
checkbox input "true"
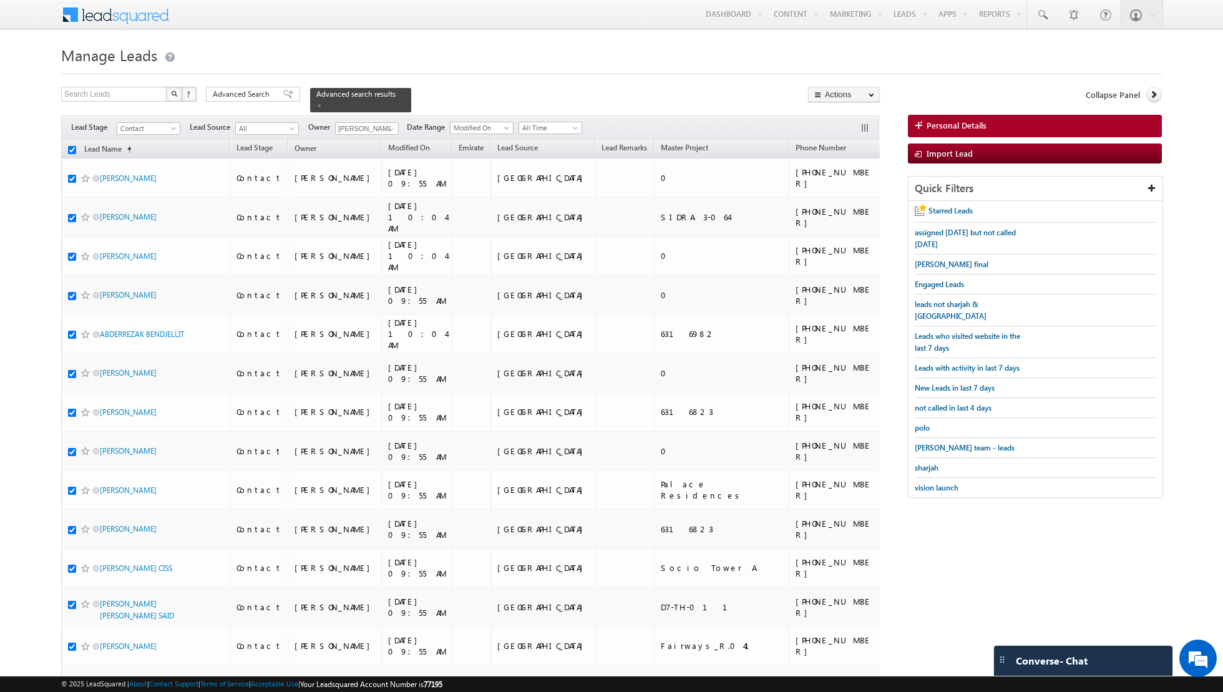
checkbox input "true"
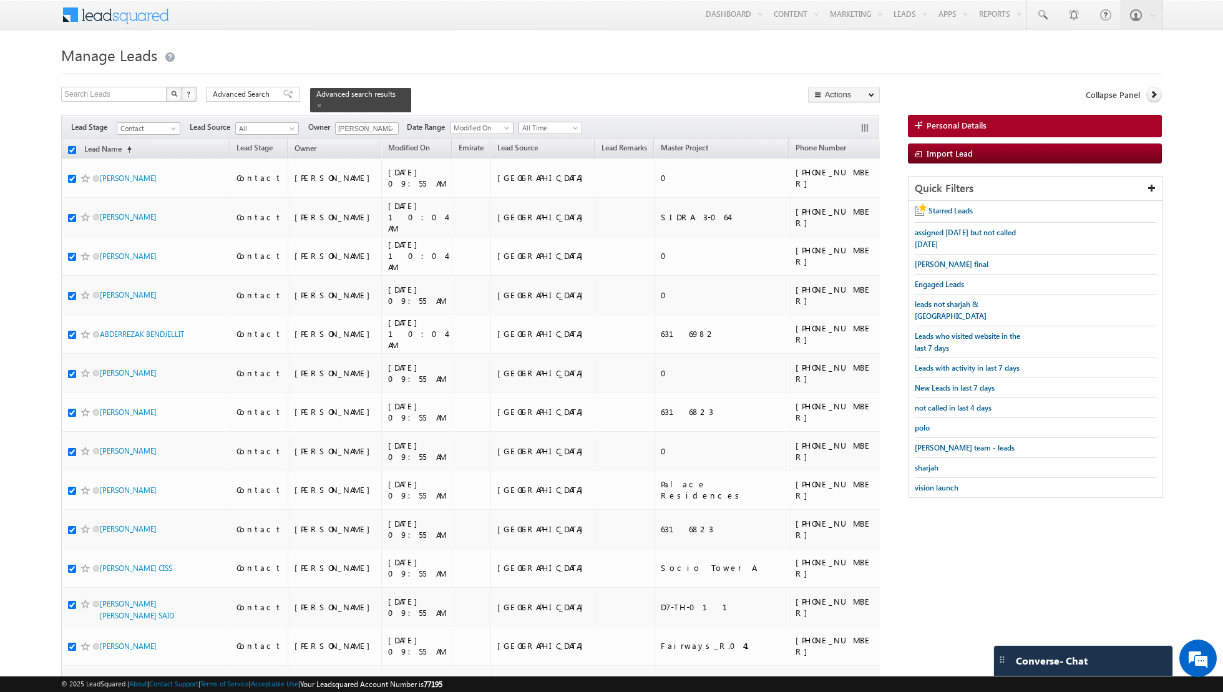
checkbox input "true"
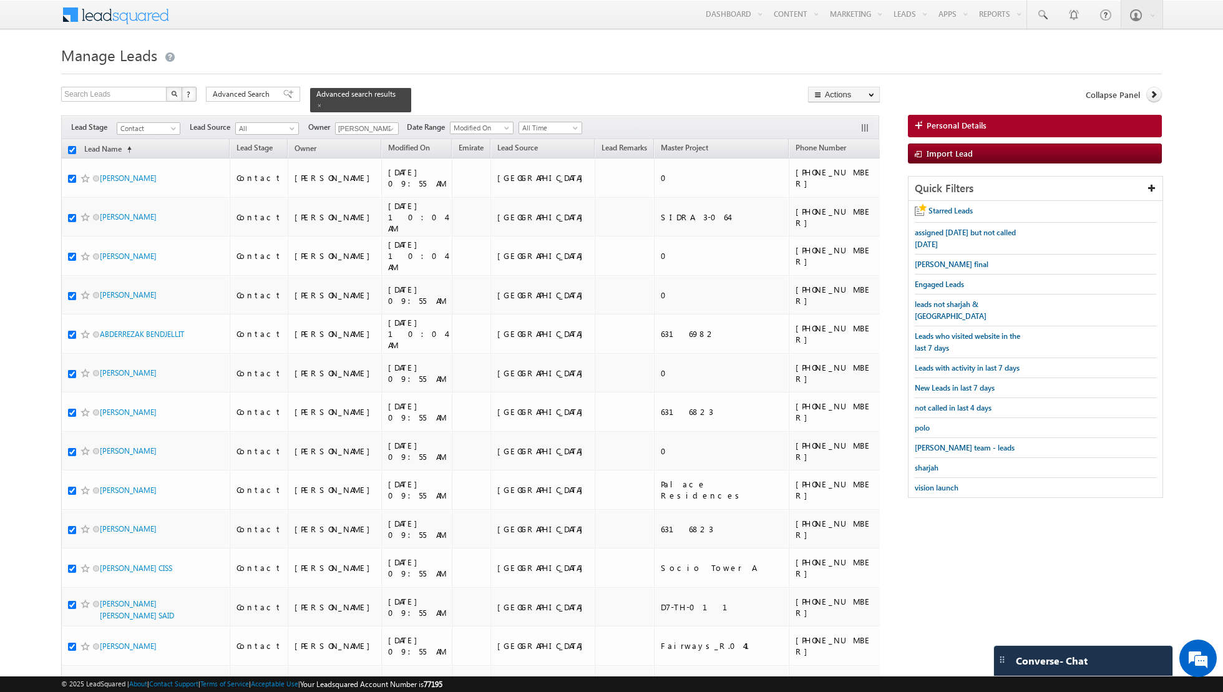
checkbox input "true"
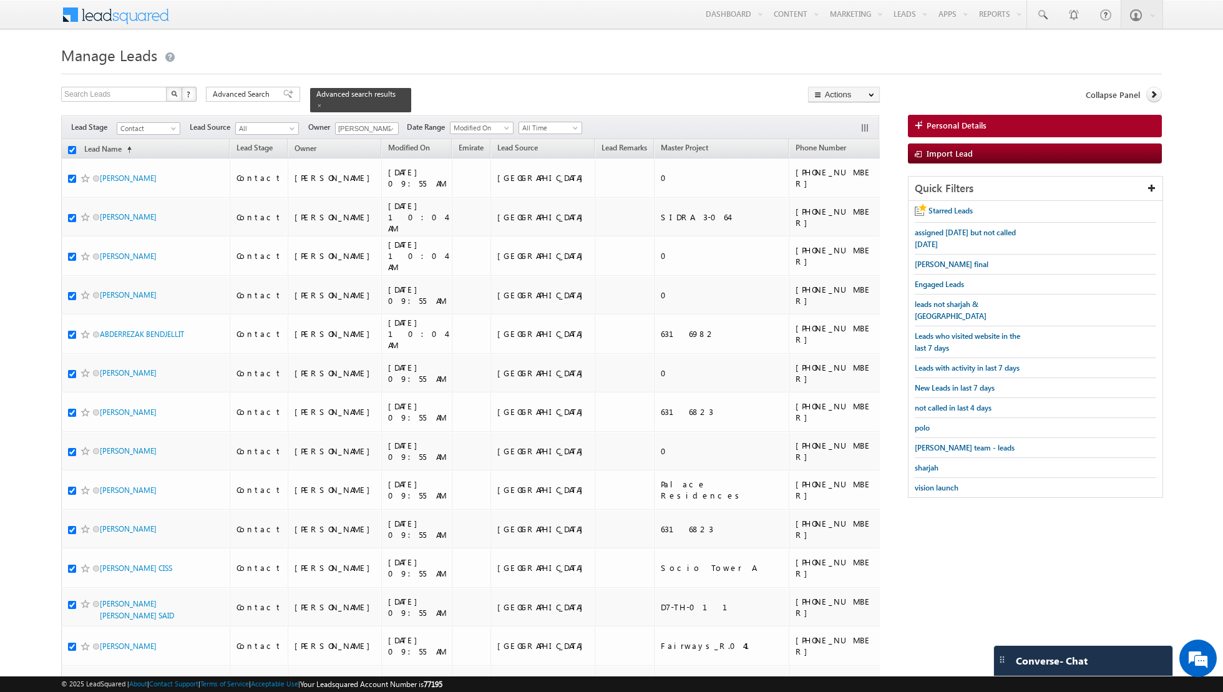
checkbox input "true"
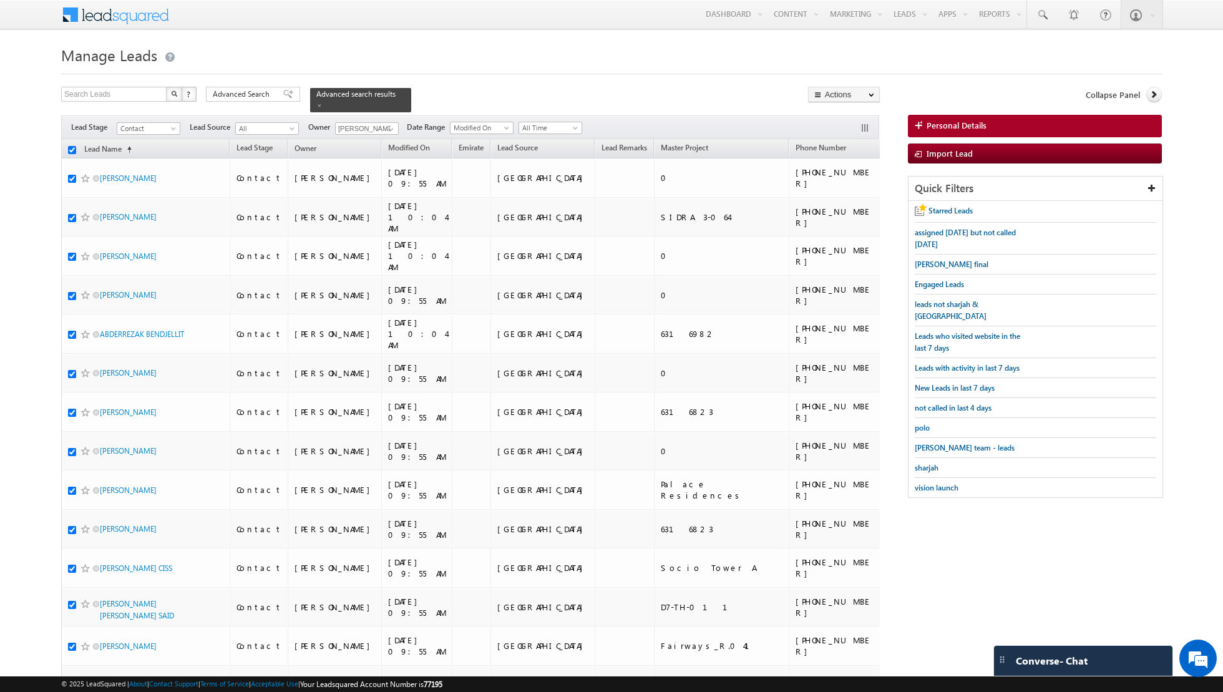
checkbox input "true"
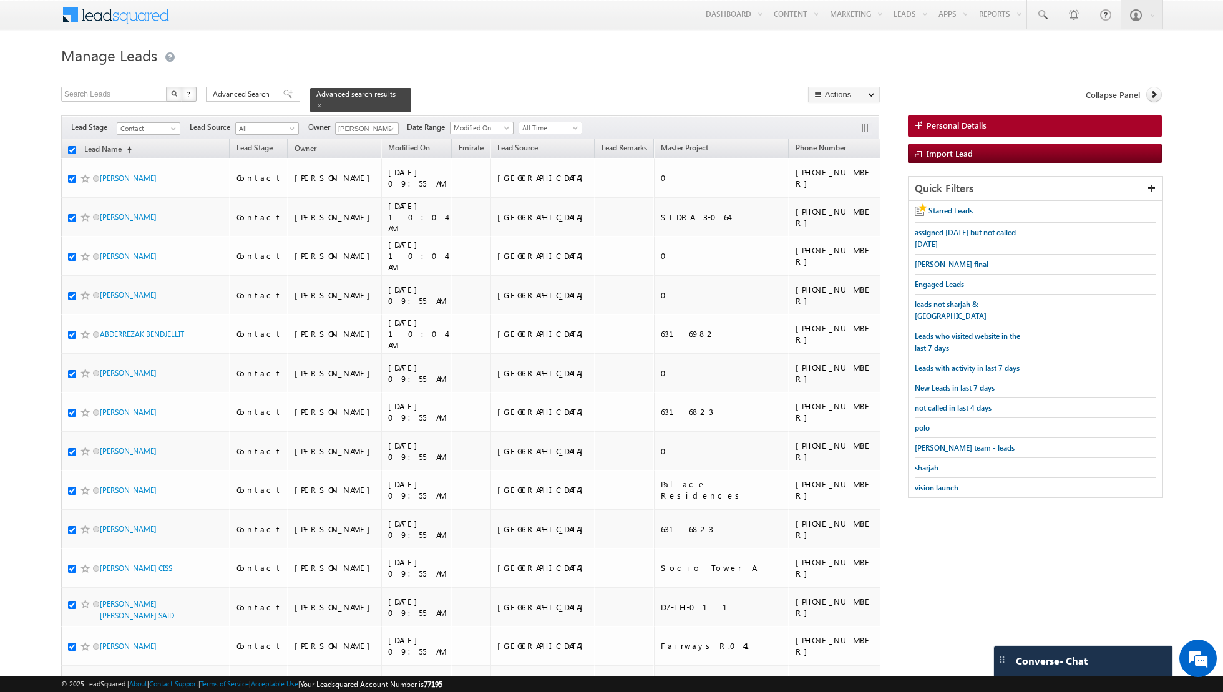
checkbox input "true"
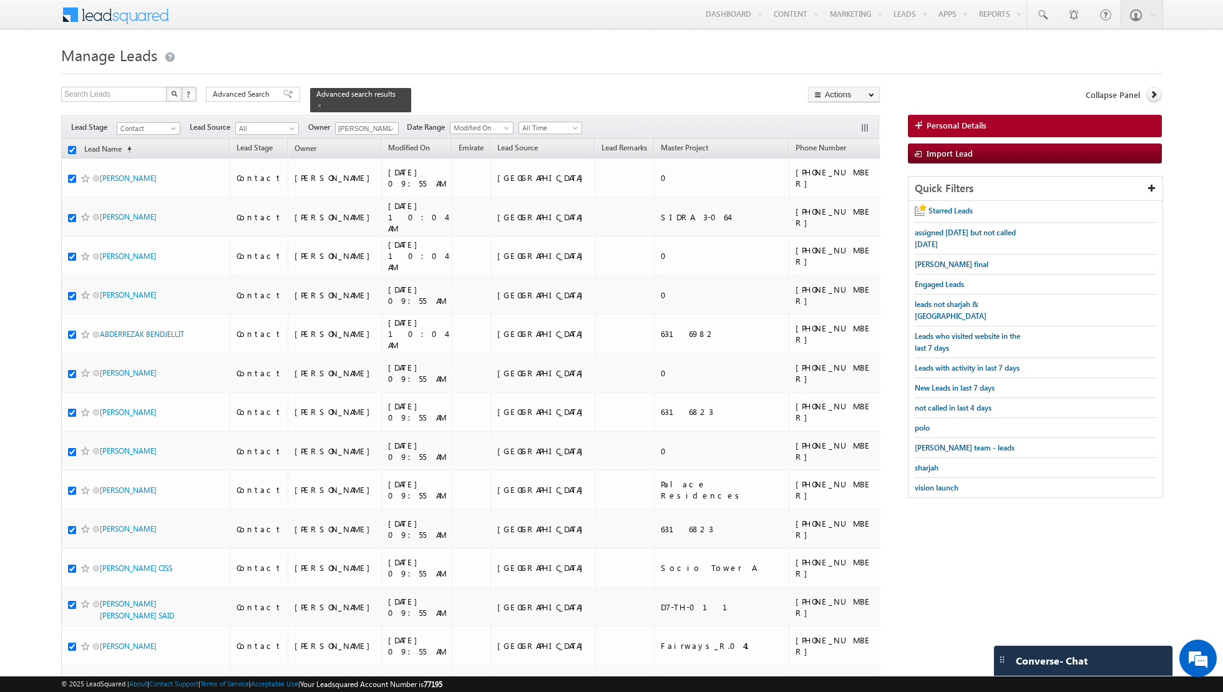
checkbox input "true"
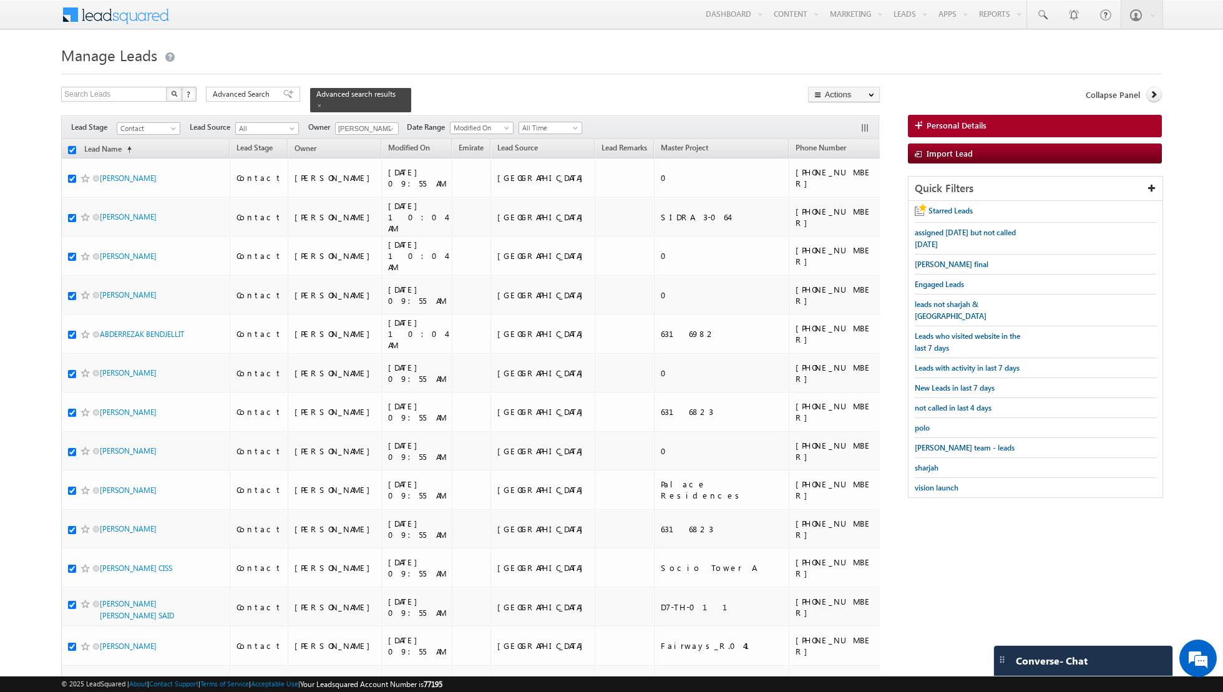
checkbox input "true"
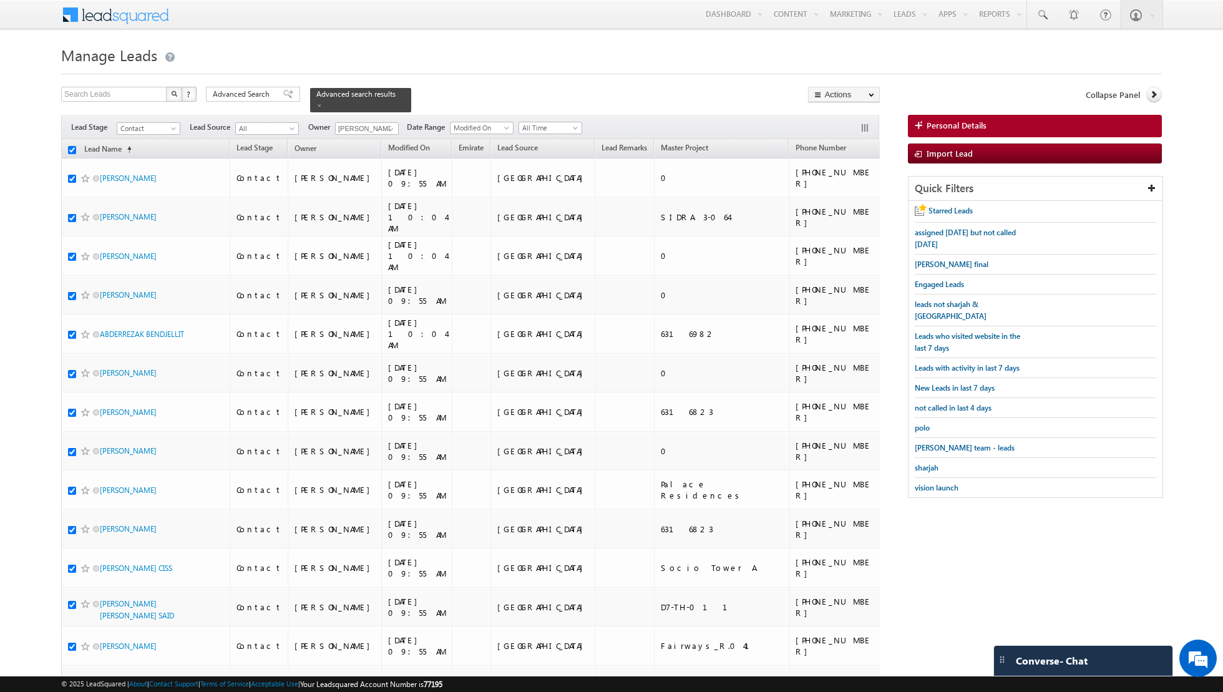
checkbox input "true"
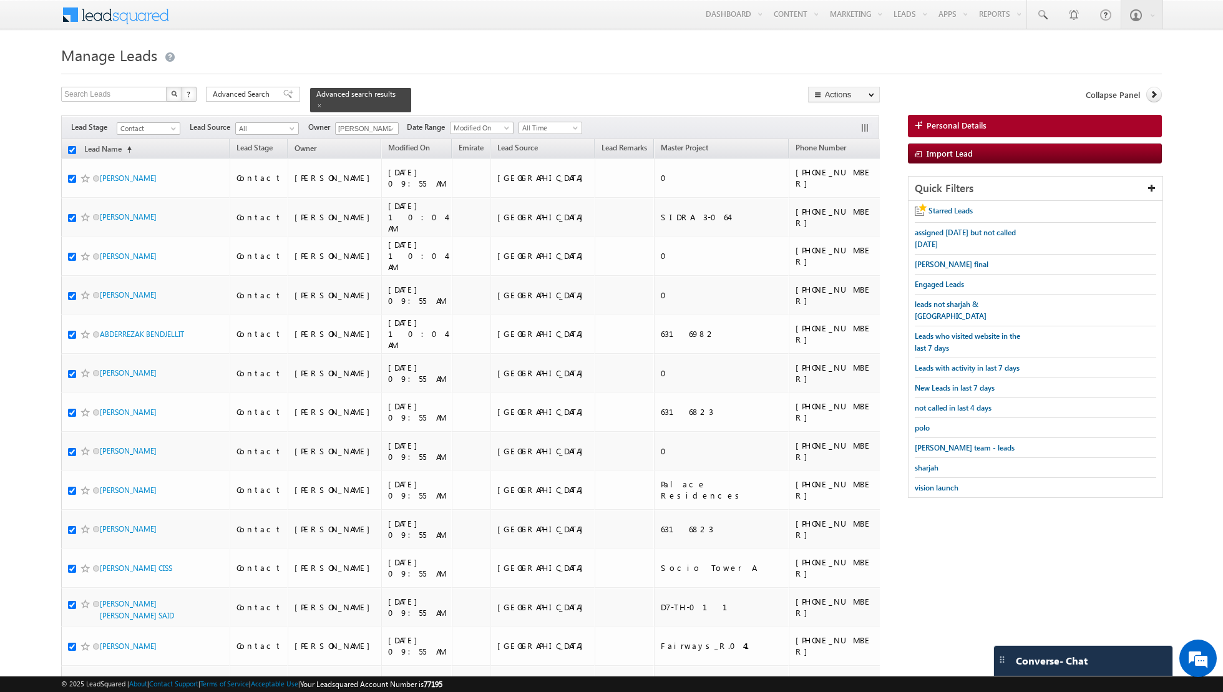
checkbox input "true"
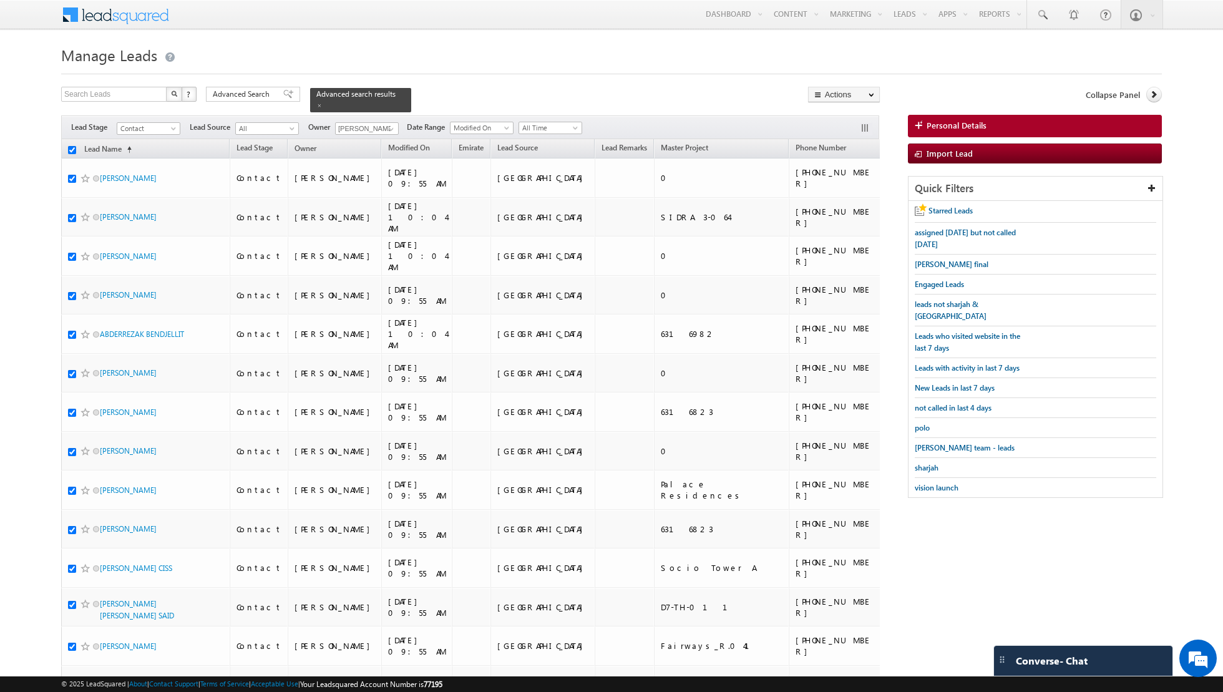
checkbox input "true"
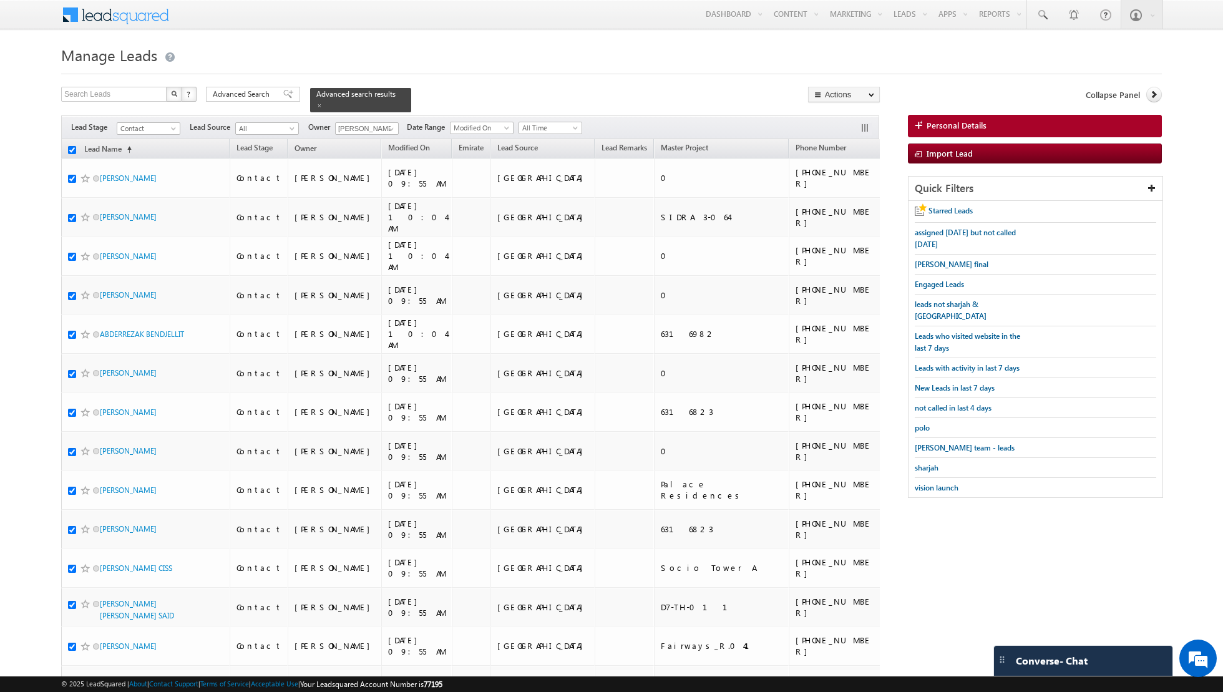
checkbox input "true"
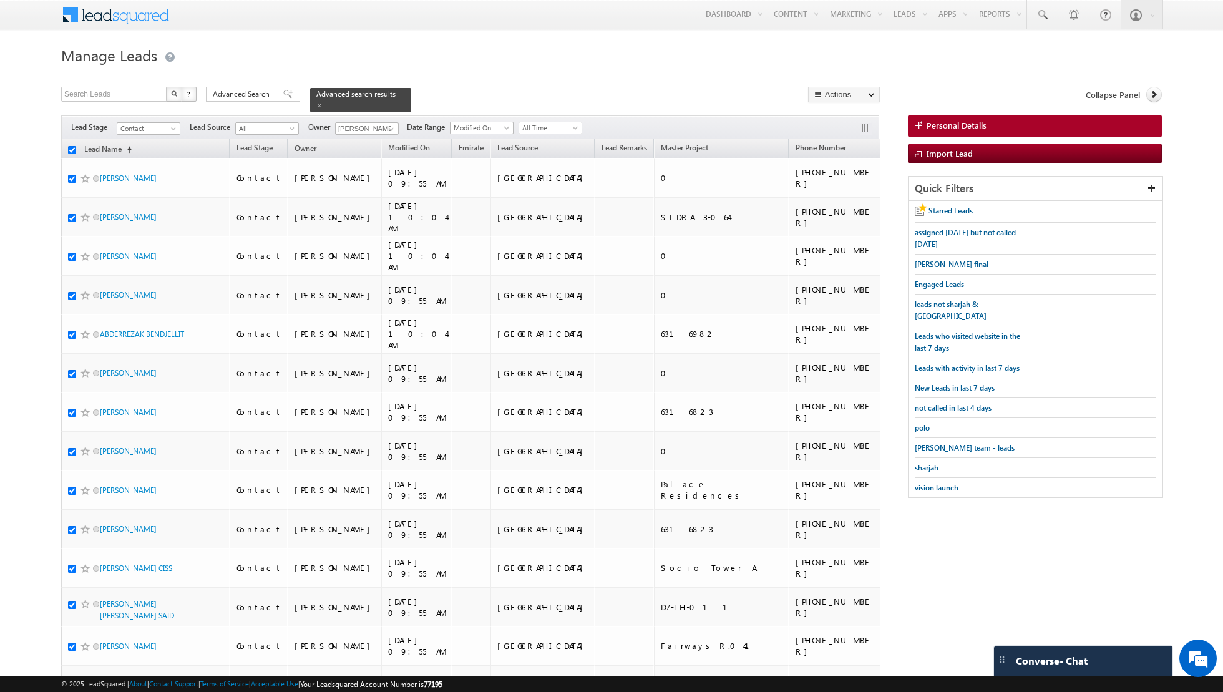
checkbox input "true"
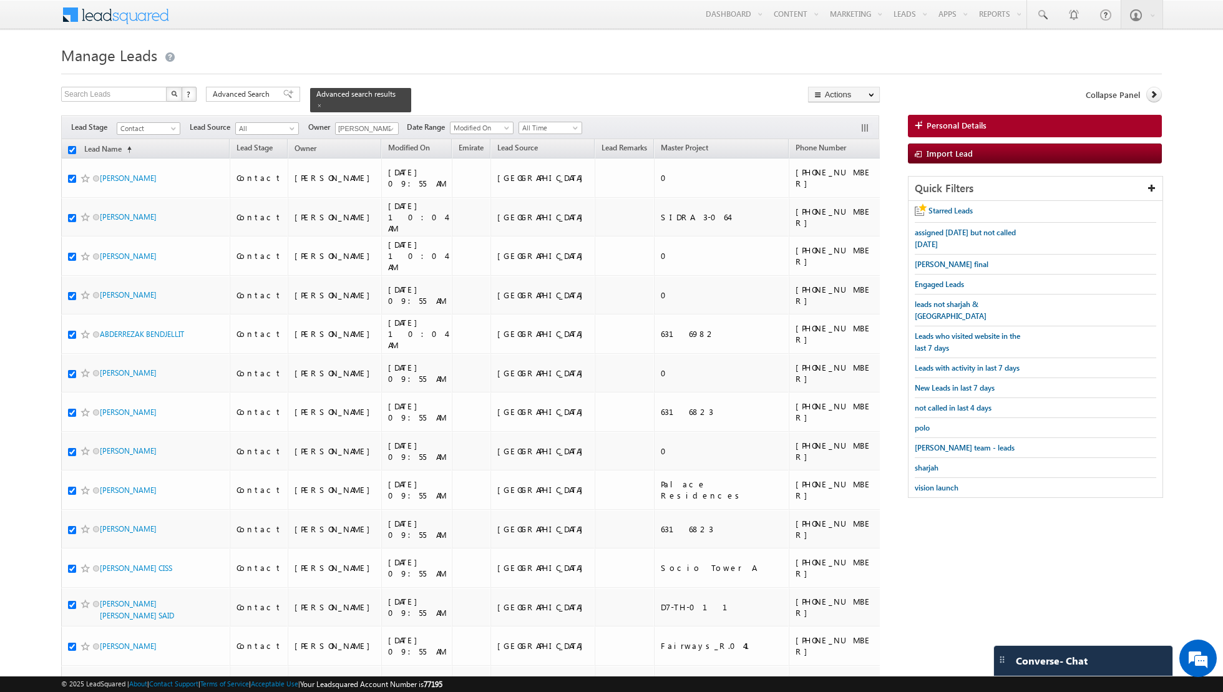
checkbox input "true"
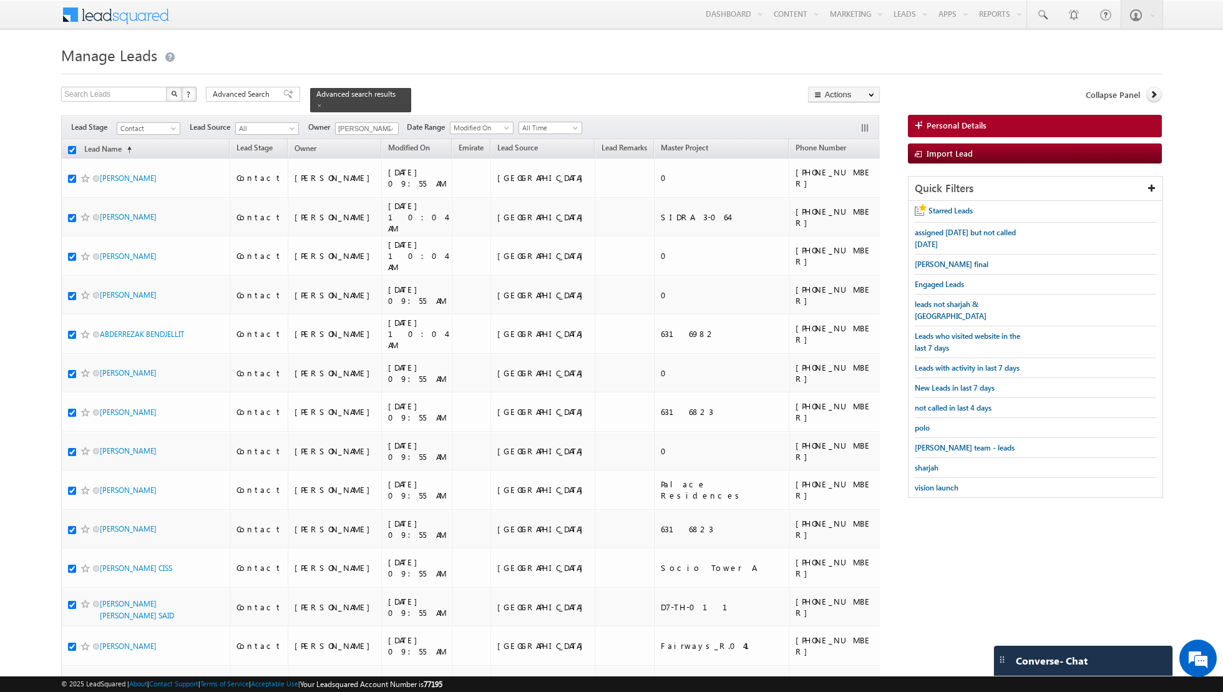
checkbox input "true"
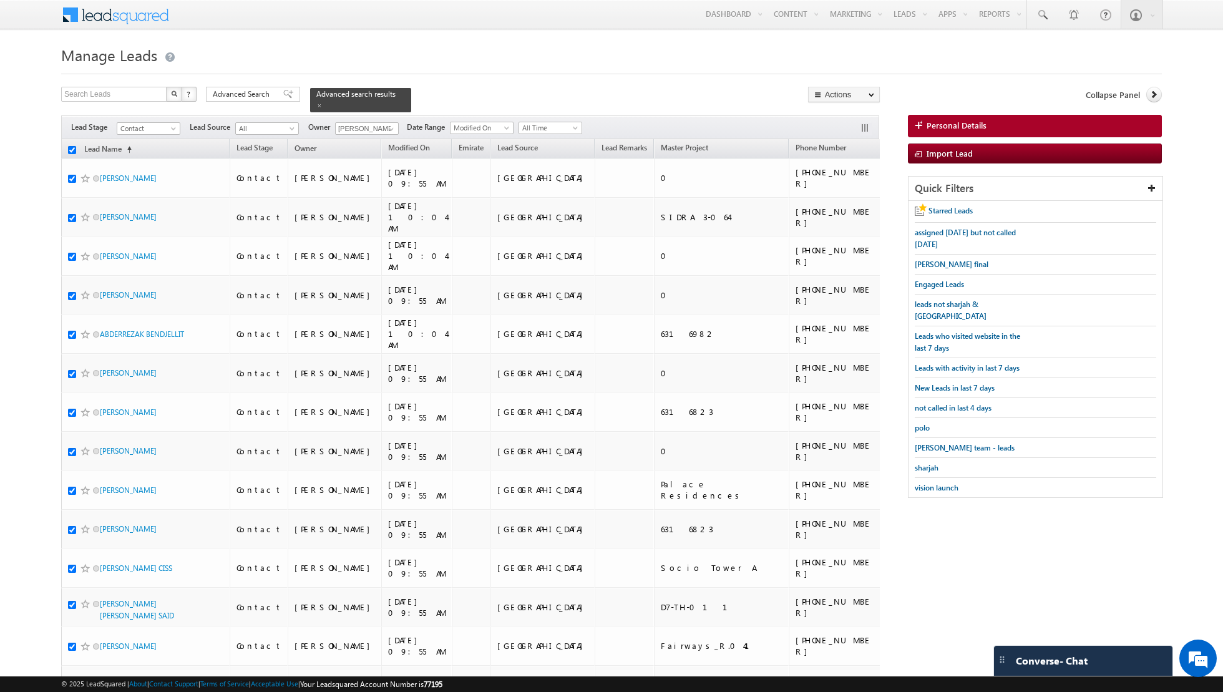
checkbox input "true"
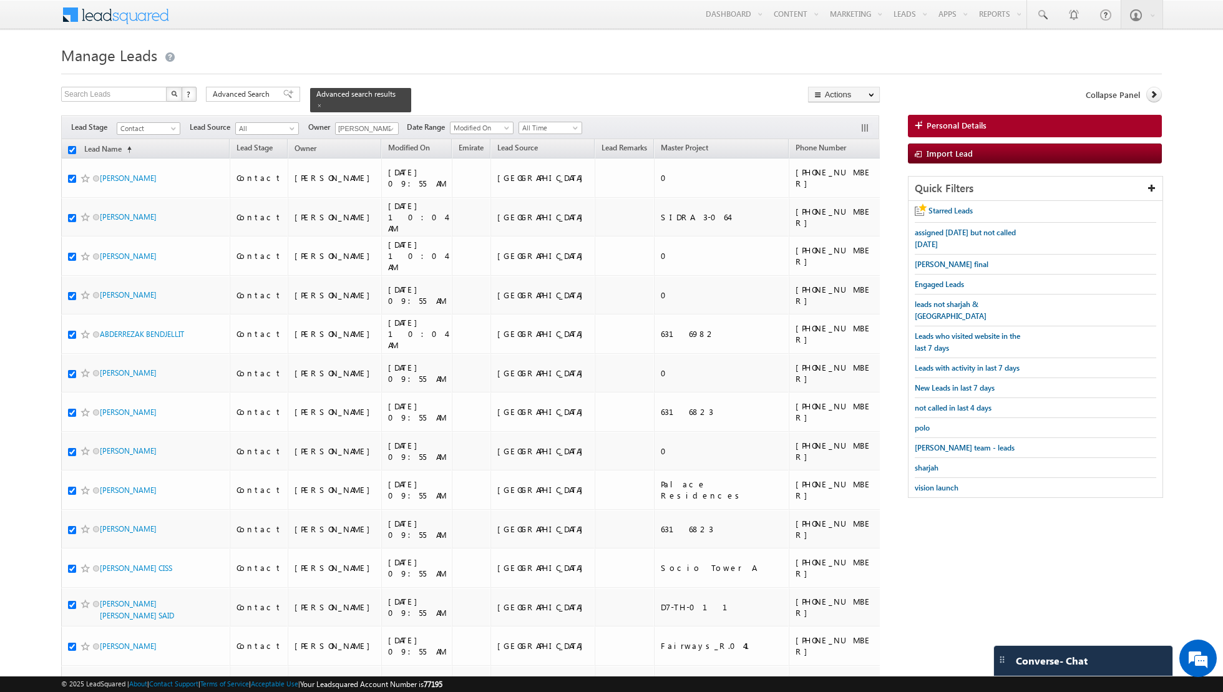
checkbox input "true"
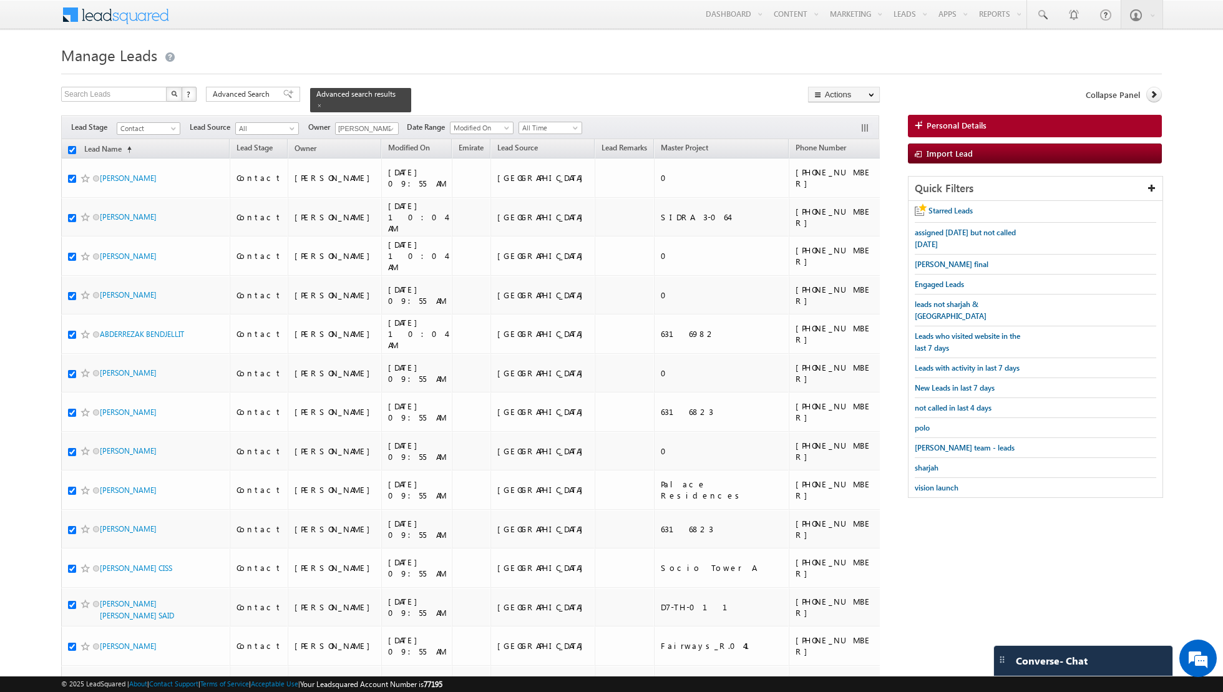
checkbox input "true"
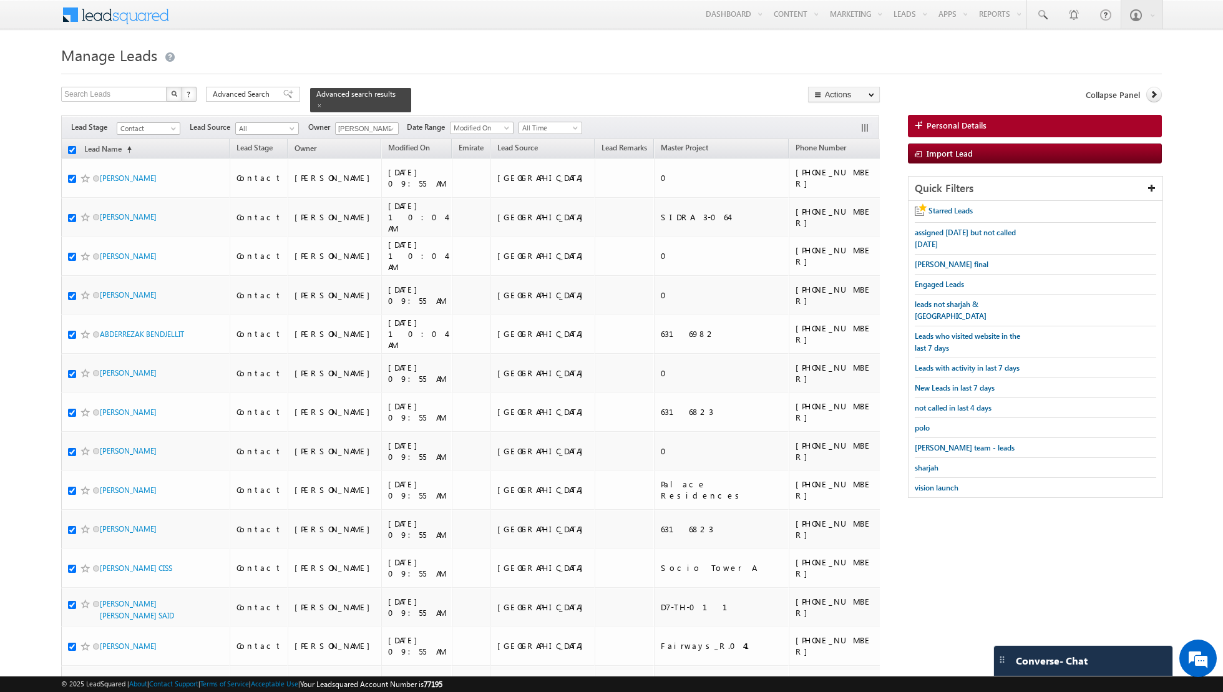
checkbox input "true"
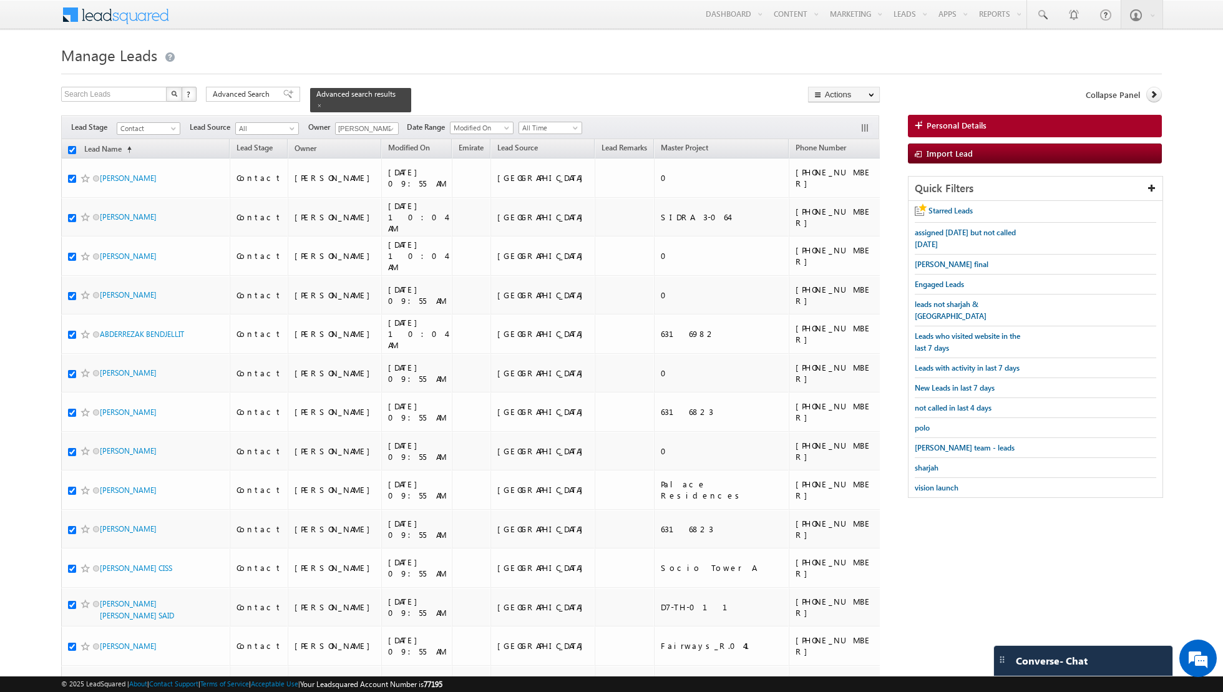
checkbox input "true"
click at [846, 202] on link "Change Owner" at bounding box center [844, 202] width 71 height 15
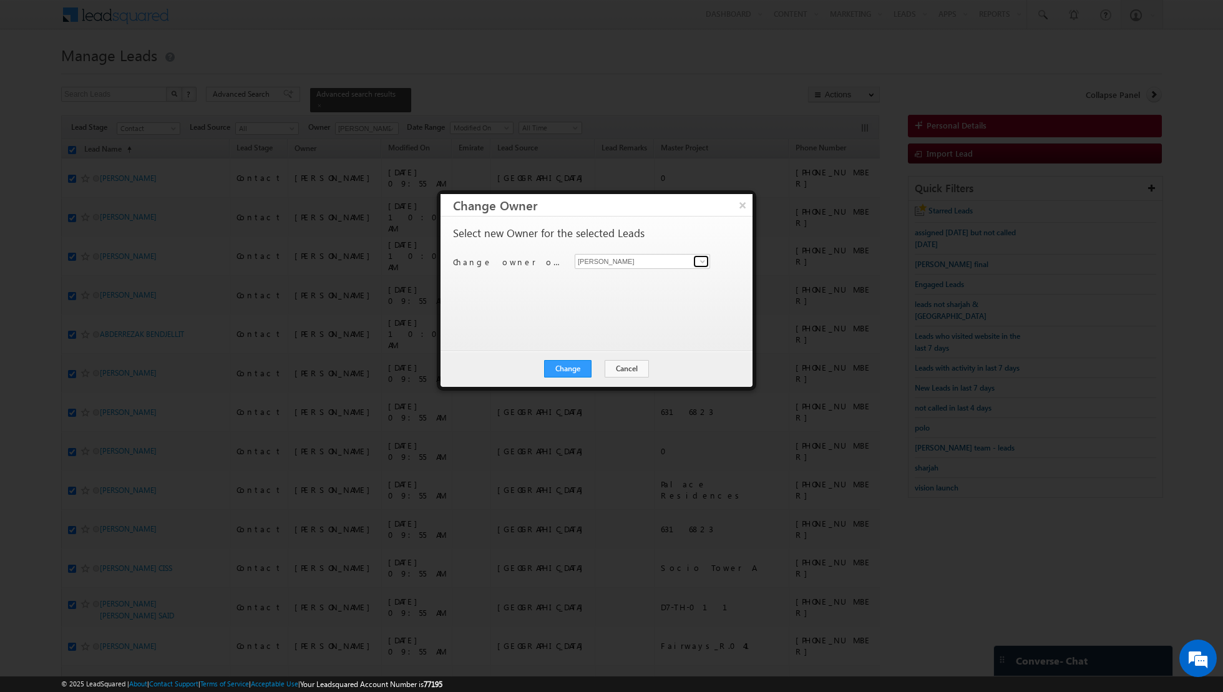
click at [702, 263] on span at bounding box center [703, 261] width 10 height 10
click at [663, 275] on link "[PERSON_NAME] [EMAIL_ADDRESS][PERSON_NAME][DOMAIN_NAME]" at bounding box center [642, 280] width 135 height 24
click at [565, 368] on button "Change" at bounding box center [567, 368] width 47 height 17
click at [598, 364] on button "Close" at bounding box center [598, 368] width 40 height 17
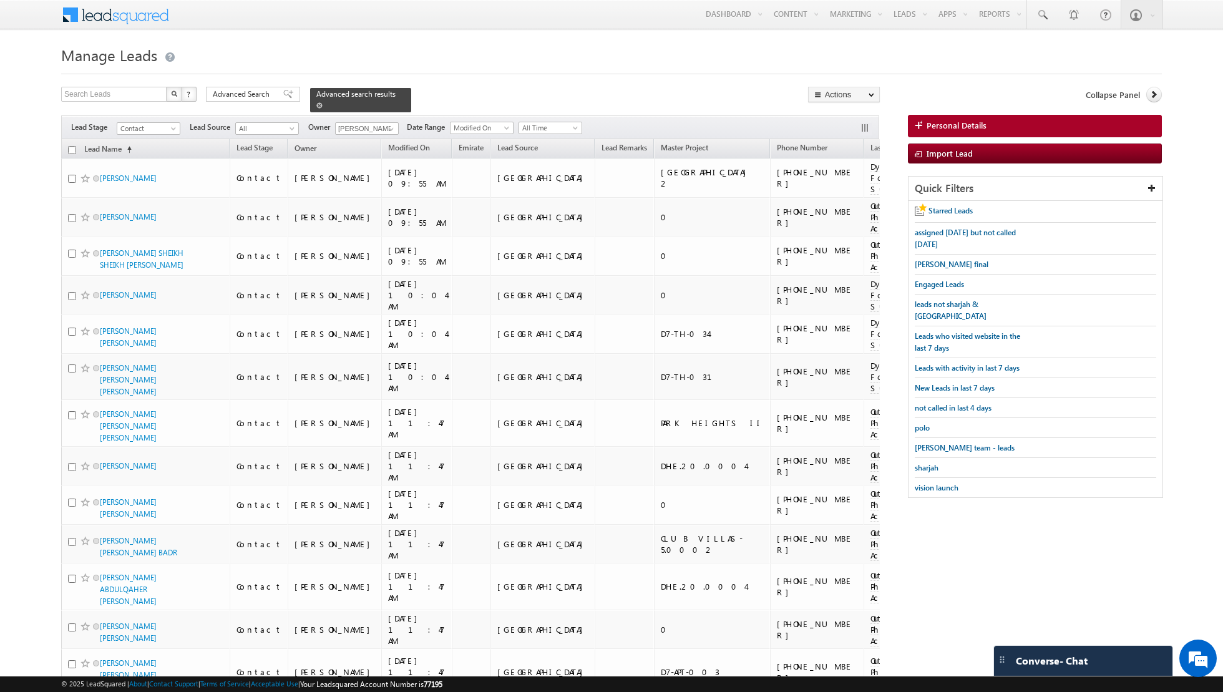
click at [316, 107] on span at bounding box center [319, 105] width 6 height 6
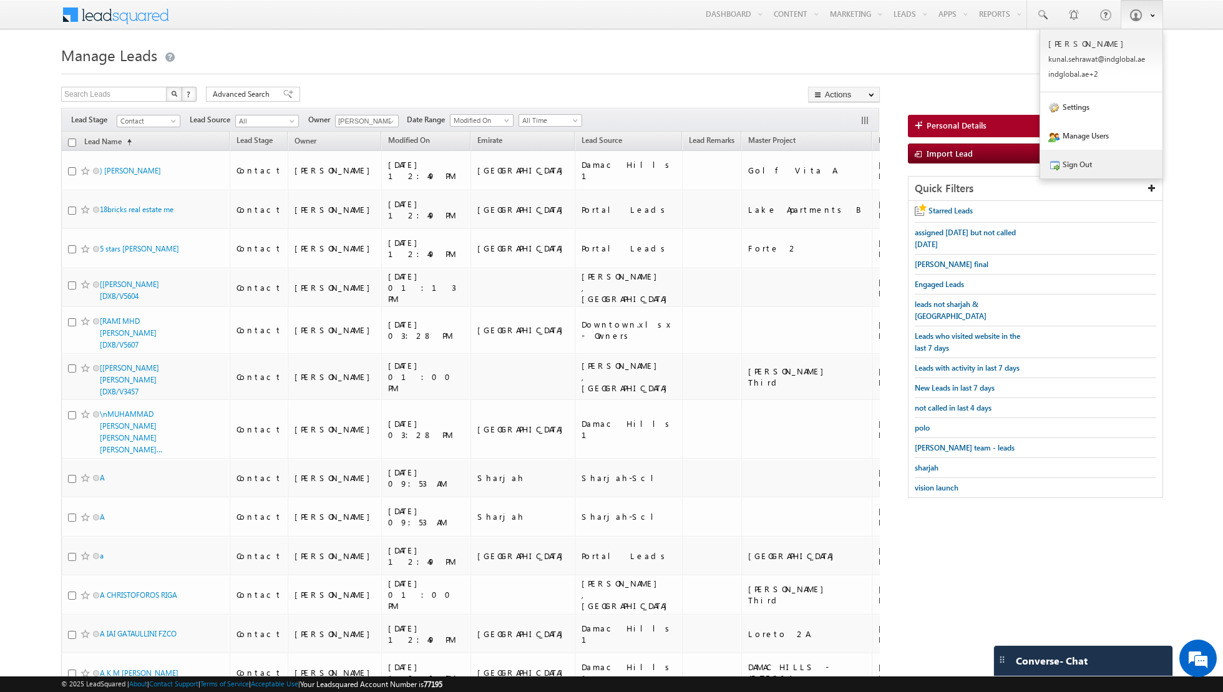
click at [1099, 163] on link "Sign Out" at bounding box center [1101, 164] width 122 height 29
